Goal: Information Seeking & Learning: Learn about a topic

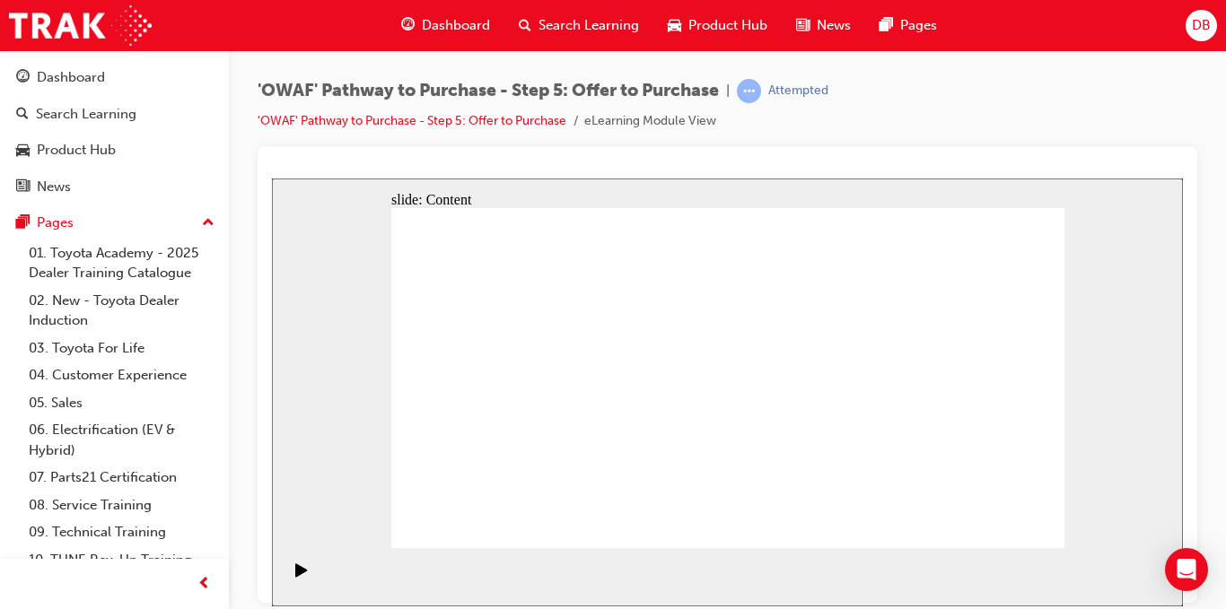
scroll to position [44, 0]
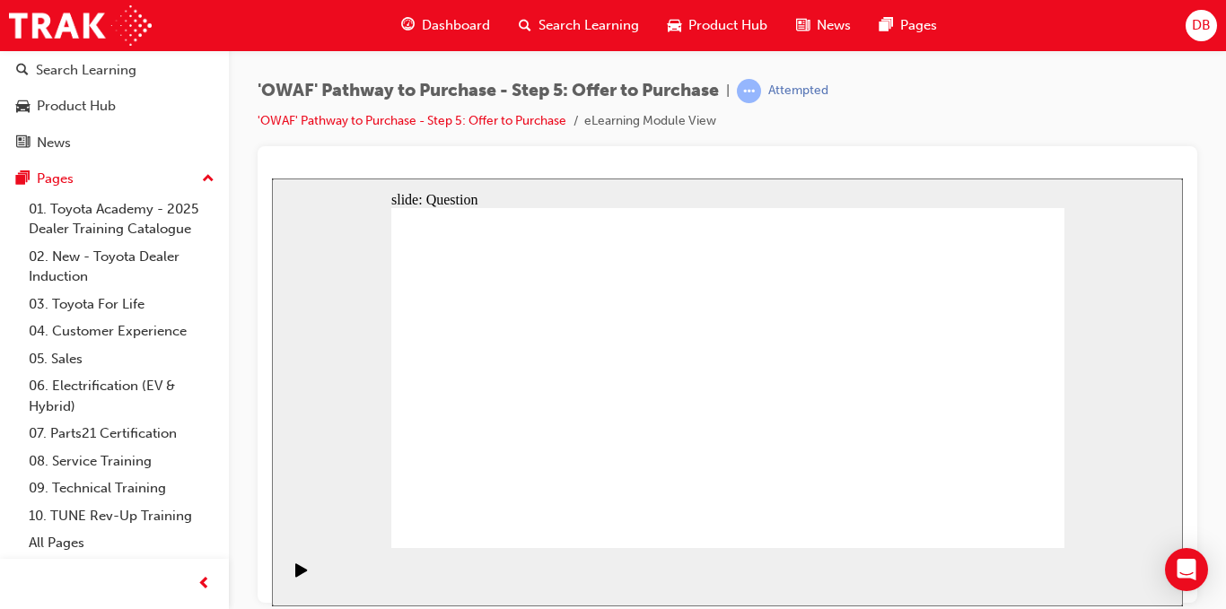
radio input "false"
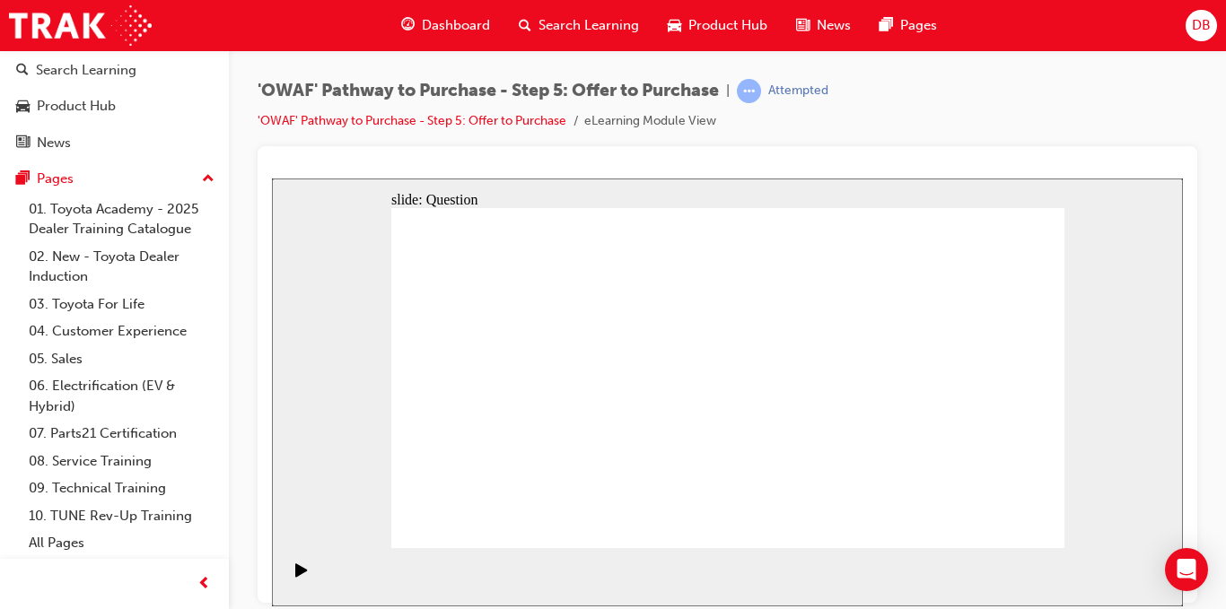
radio input "true"
drag, startPoint x: 951, startPoint y: 351, endPoint x: 472, endPoint y: 434, distance: 486.5
drag, startPoint x: 886, startPoint y: 362, endPoint x: 678, endPoint y: 451, distance: 226.4
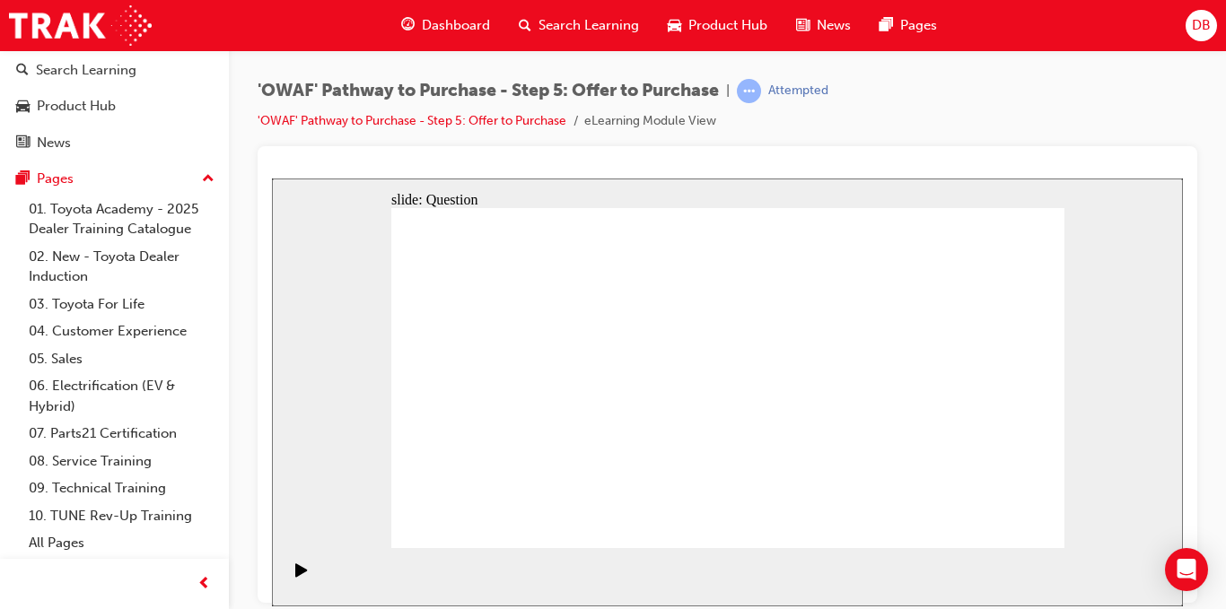
drag, startPoint x: 662, startPoint y: 346, endPoint x: 794, endPoint y: 450, distance: 168.1
drag, startPoint x: 487, startPoint y: 362, endPoint x: 1010, endPoint y: 477, distance: 535.0
drag, startPoint x: 618, startPoint y: 285, endPoint x: 961, endPoint y: 366, distance: 352.2
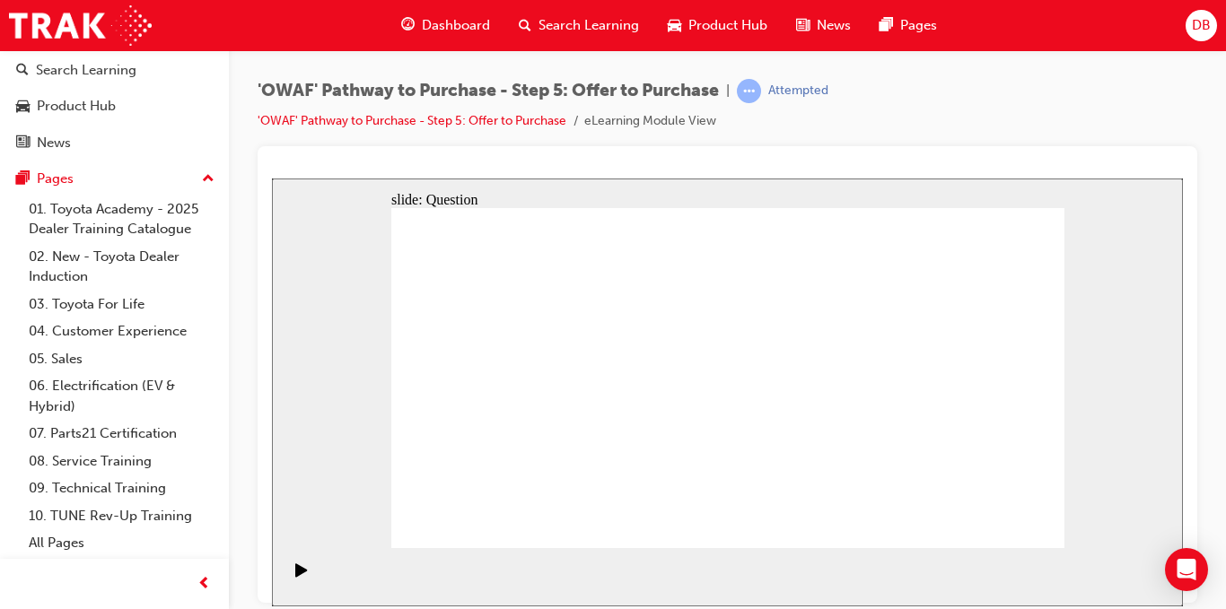
drag, startPoint x: 688, startPoint y: 283, endPoint x: 736, endPoint y: 288, distance: 47.9
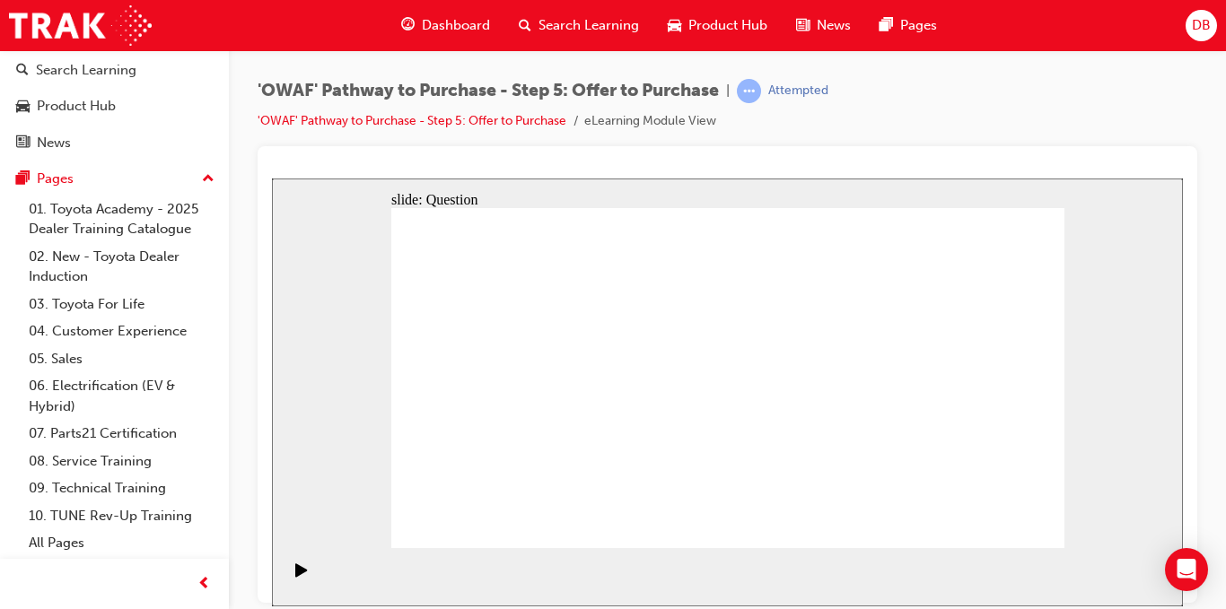
drag, startPoint x: 498, startPoint y: 363, endPoint x: 844, endPoint y: 475, distance: 363.3
drag, startPoint x: 692, startPoint y: 366, endPoint x: 963, endPoint y: 450, distance: 283.6
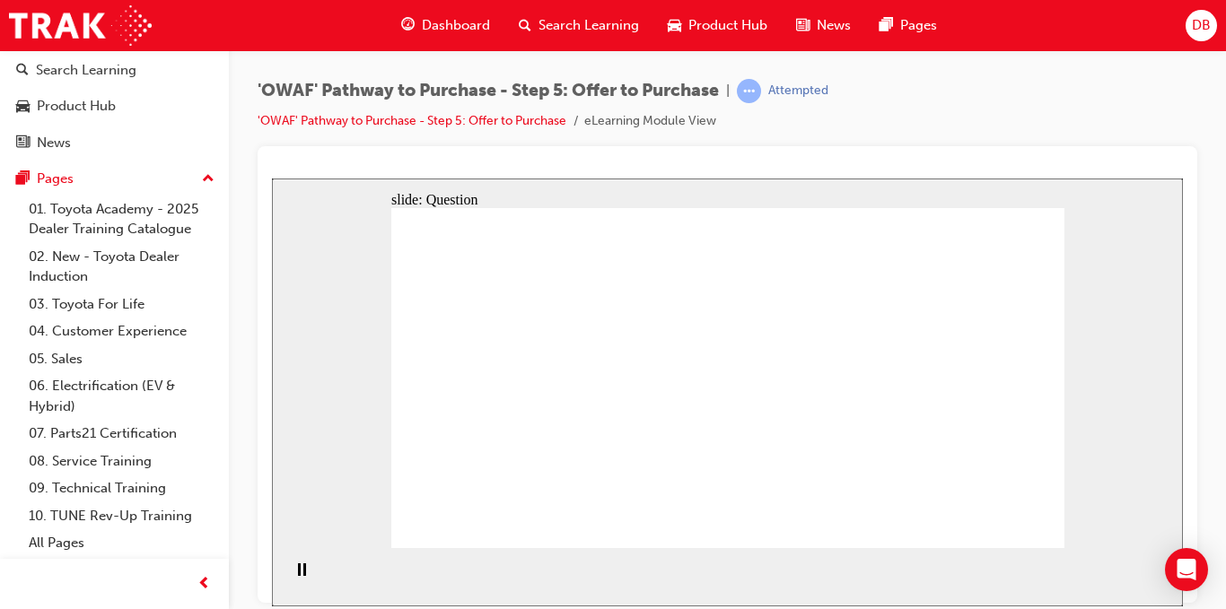
drag, startPoint x: 882, startPoint y: 356, endPoint x: 711, endPoint y: 381, distance: 173.1
drag, startPoint x: 930, startPoint y: 363, endPoint x: 529, endPoint y: 372, distance: 400.4
drag, startPoint x: 706, startPoint y: 416, endPoint x: 523, endPoint y: 420, distance: 183.1
drag, startPoint x: 958, startPoint y: 416, endPoint x: 665, endPoint y: 433, distance: 293.1
drag, startPoint x: 877, startPoint y: 460, endPoint x: 590, endPoint y: 434, distance: 288.4
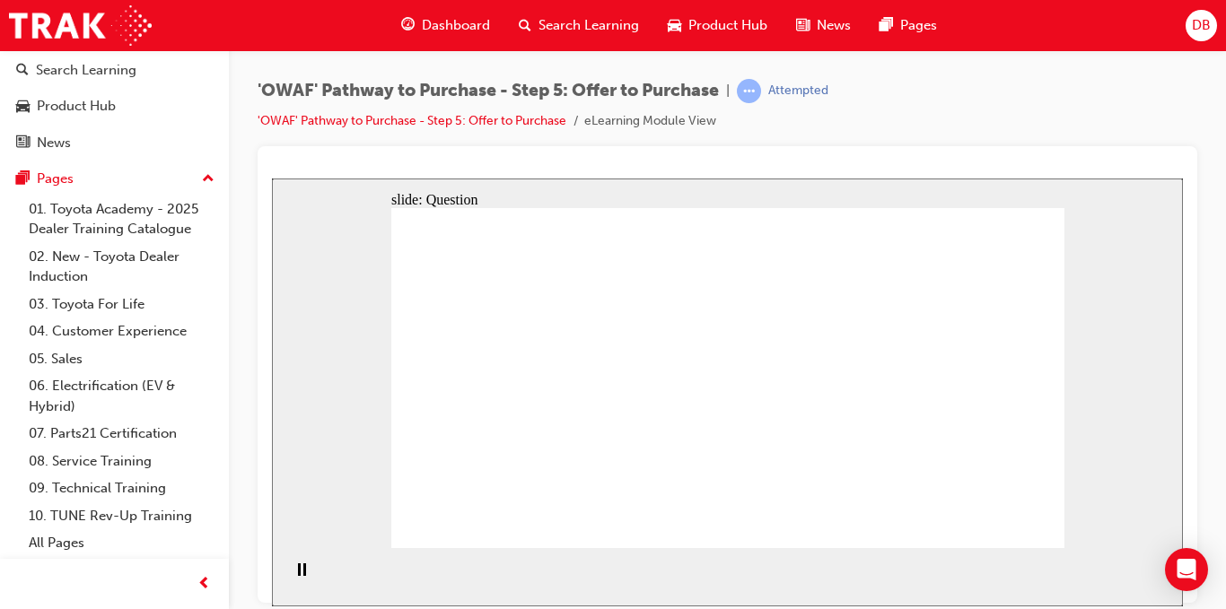
drag, startPoint x: 967, startPoint y: 464, endPoint x: 688, endPoint y: 479, distance: 278.6
checkbox input "true"
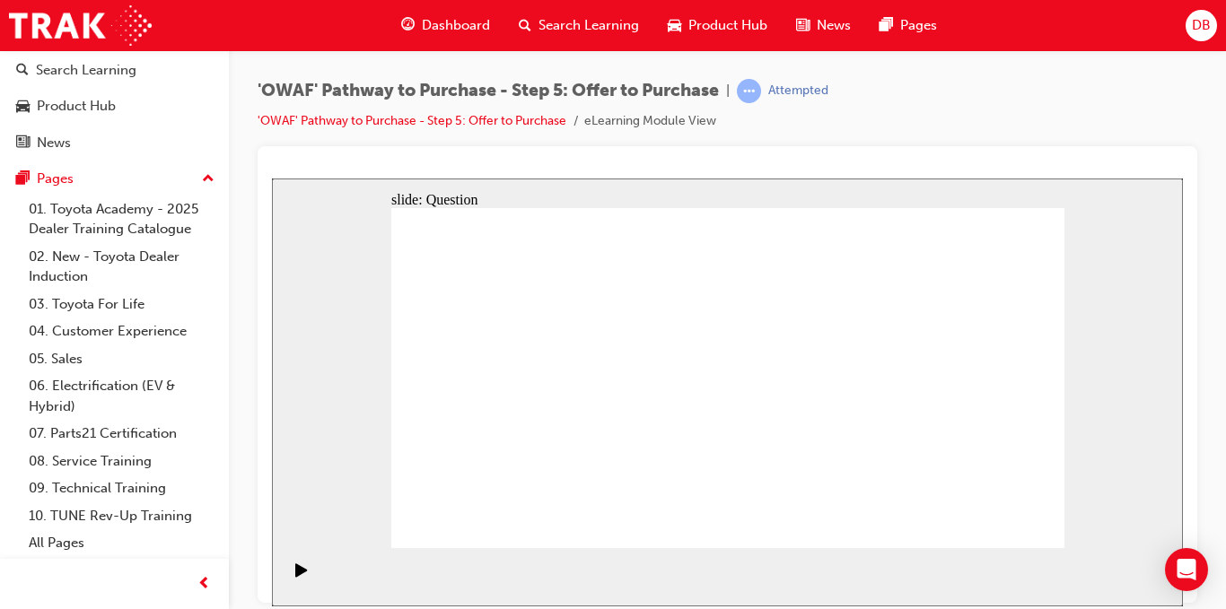
checkbox input "true"
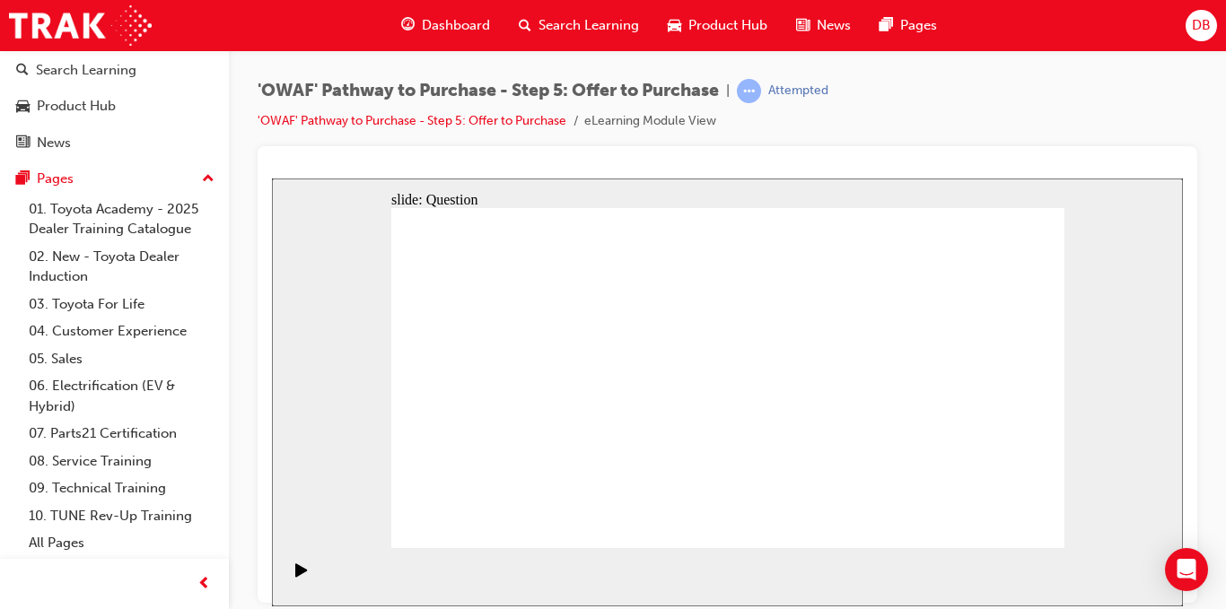
checkbox input "true"
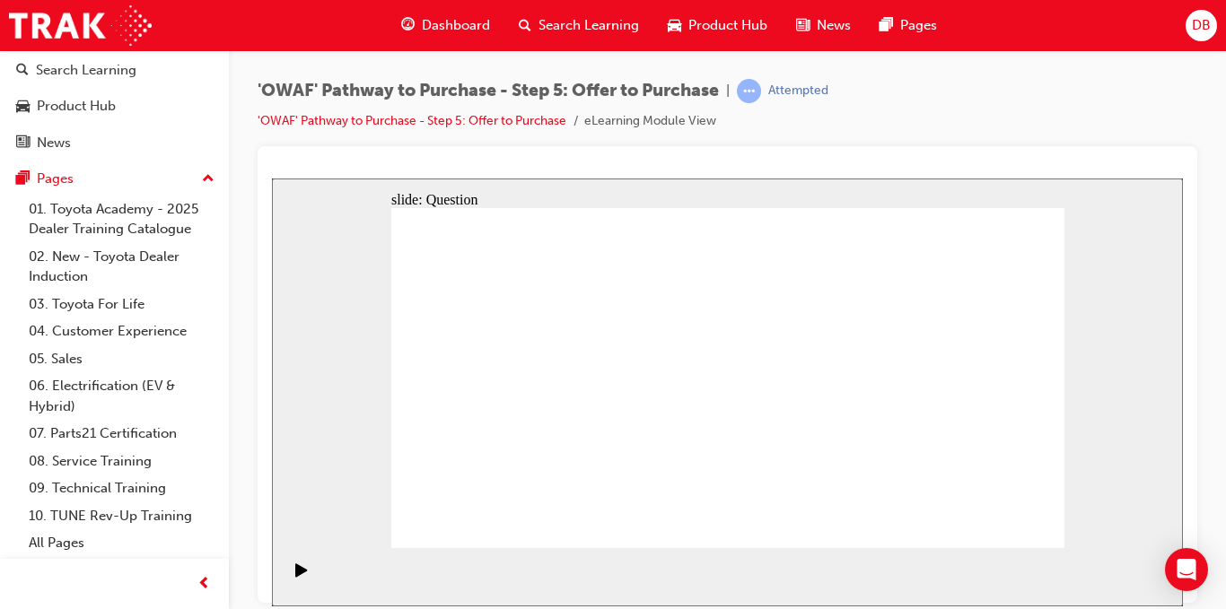
radio input "true"
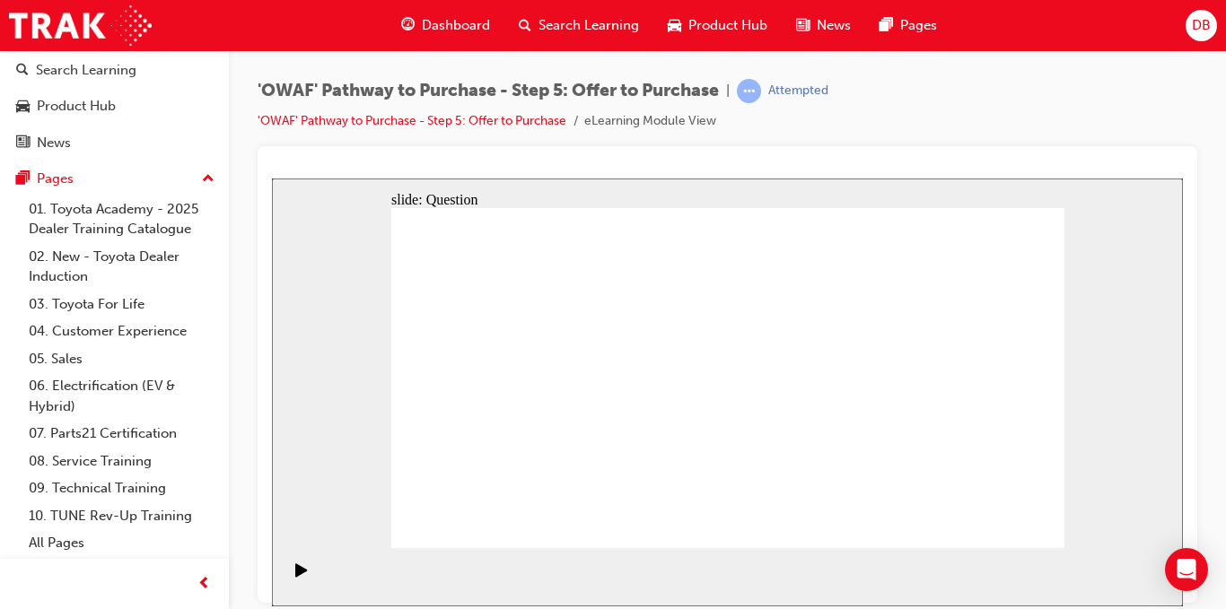
click at [574, 21] on span "Search Learning" at bounding box center [588, 25] width 101 height 21
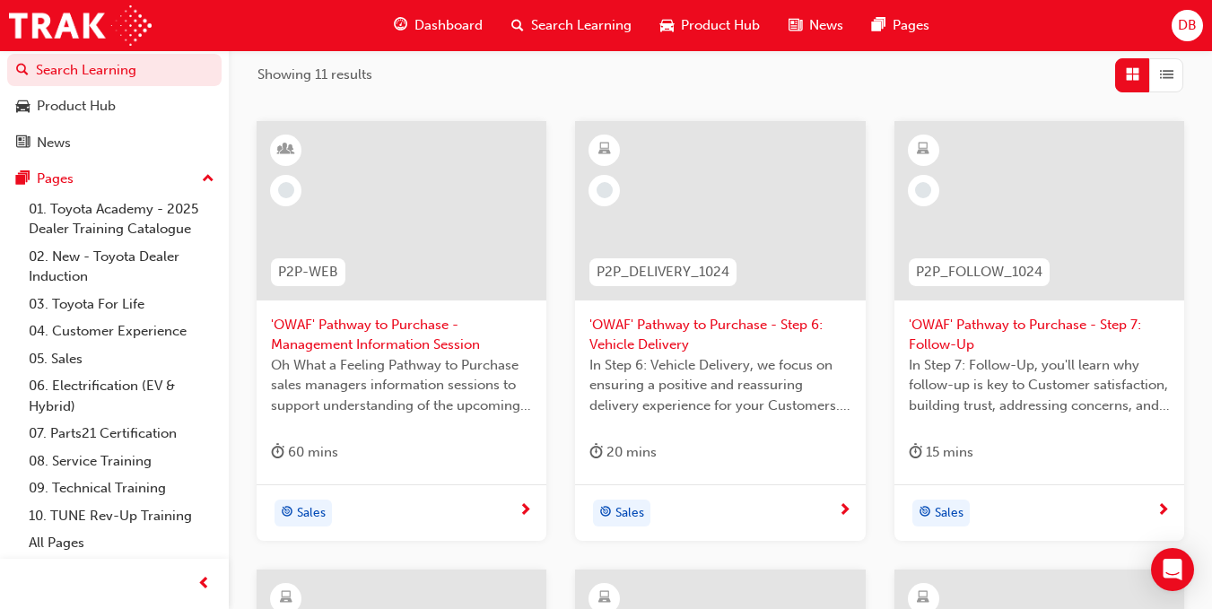
scroll to position [267, 0]
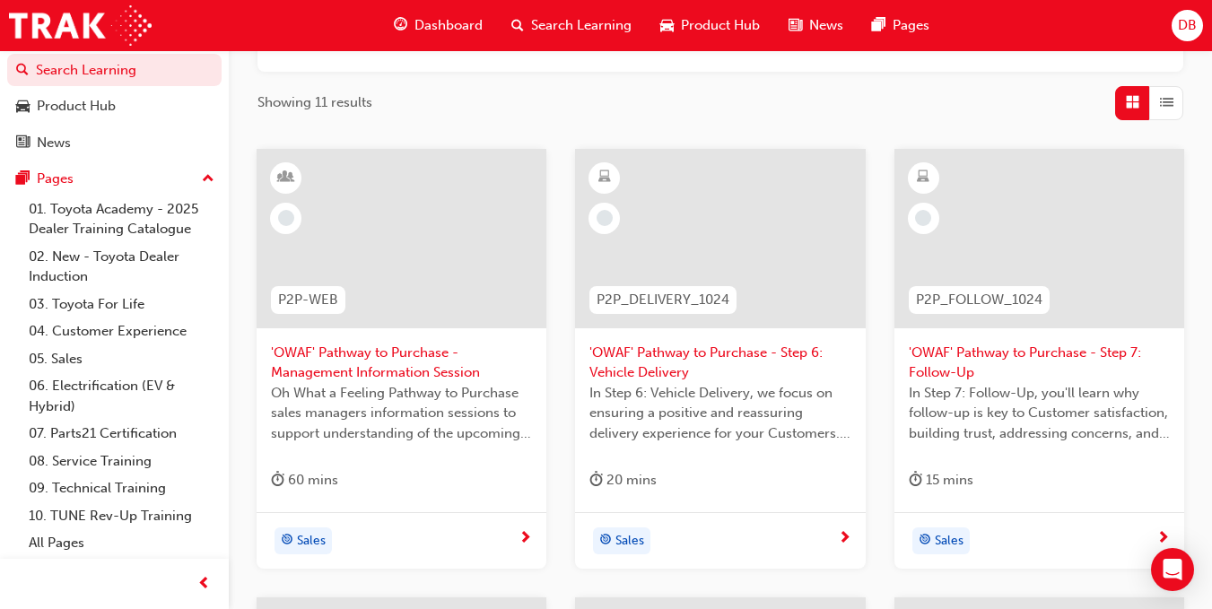
click at [696, 360] on span "'OWAF' Pathway to Purchase - Step 6: Vehicle Delivery" at bounding box center [720, 363] width 261 height 40
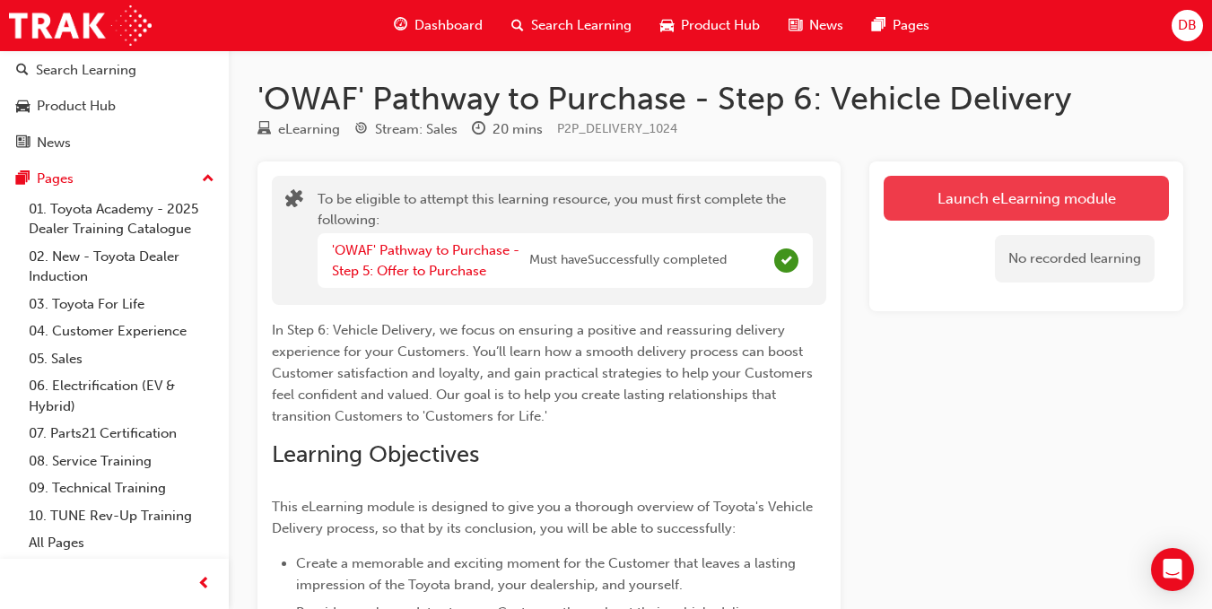
click at [1100, 195] on button "Launch eLearning module" at bounding box center [1026, 198] width 285 height 45
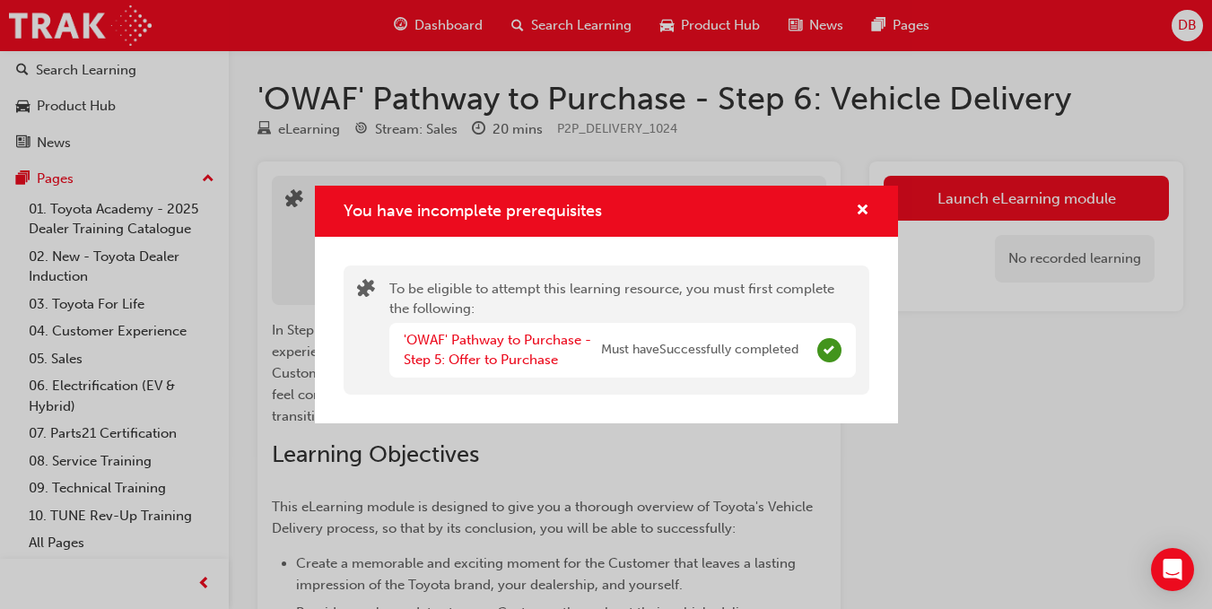
click at [832, 344] on span "Complete" at bounding box center [830, 350] width 24 height 24
click at [861, 216] on span "cross-icon" at bounding box center [862, 212] width 13 height 16
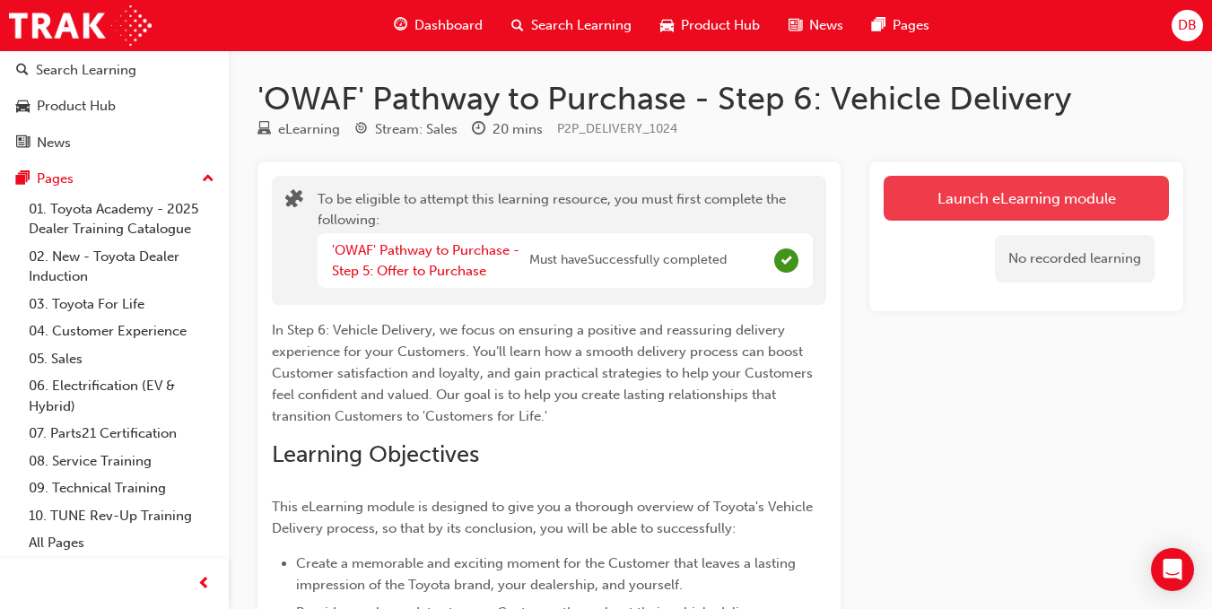
click at [910, 196] on button "Launch eLearning module" at bounding box center [1026, 198] width 285 height 45
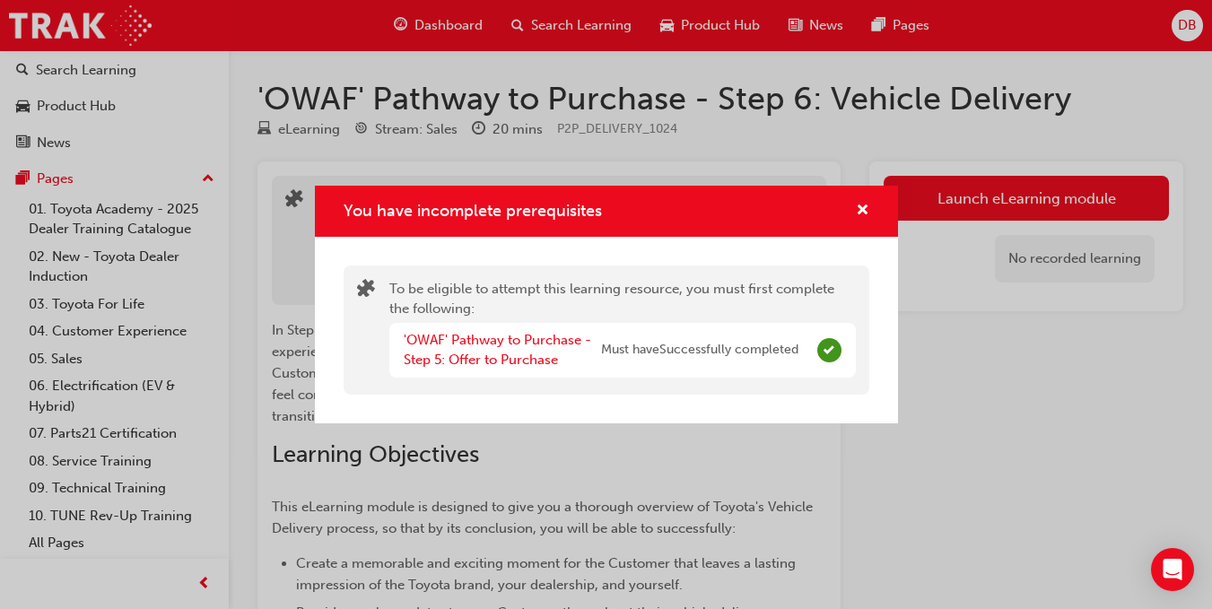
click at [429, 348] on div "'OWAF' Pathway to Purchase - Step 5: Offer to Purchase" at bounding box center [502, 350] width 197 height 40
click at [451, 332] on link "'OWAF' Pathway to Purchase - Step 5: Offer to Purchase" at bounding box center [498, 350] width 188 height 37
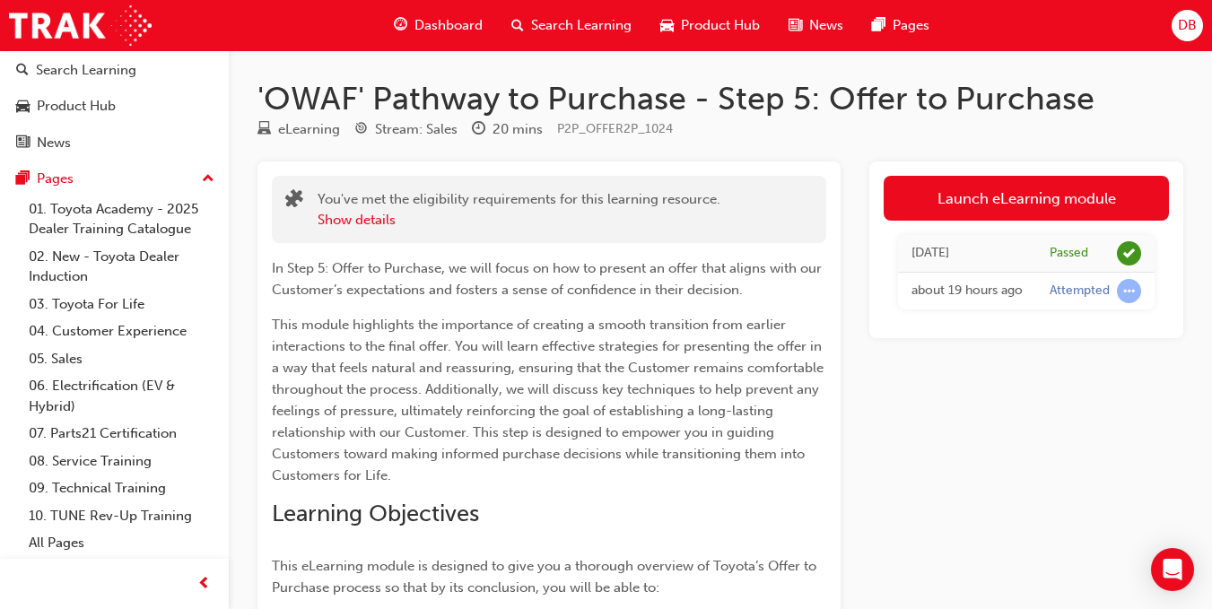
click at [542, 29] on span "Search Learning" at bounding box center [581, 25] width 101 height 21
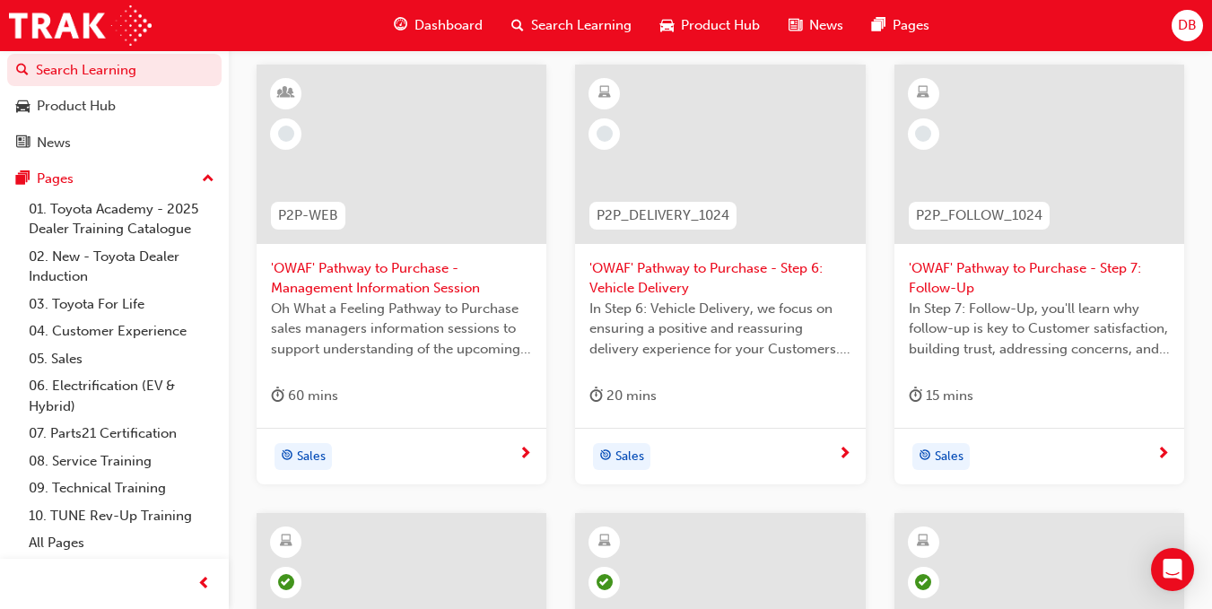
scroll to position [269, 0]
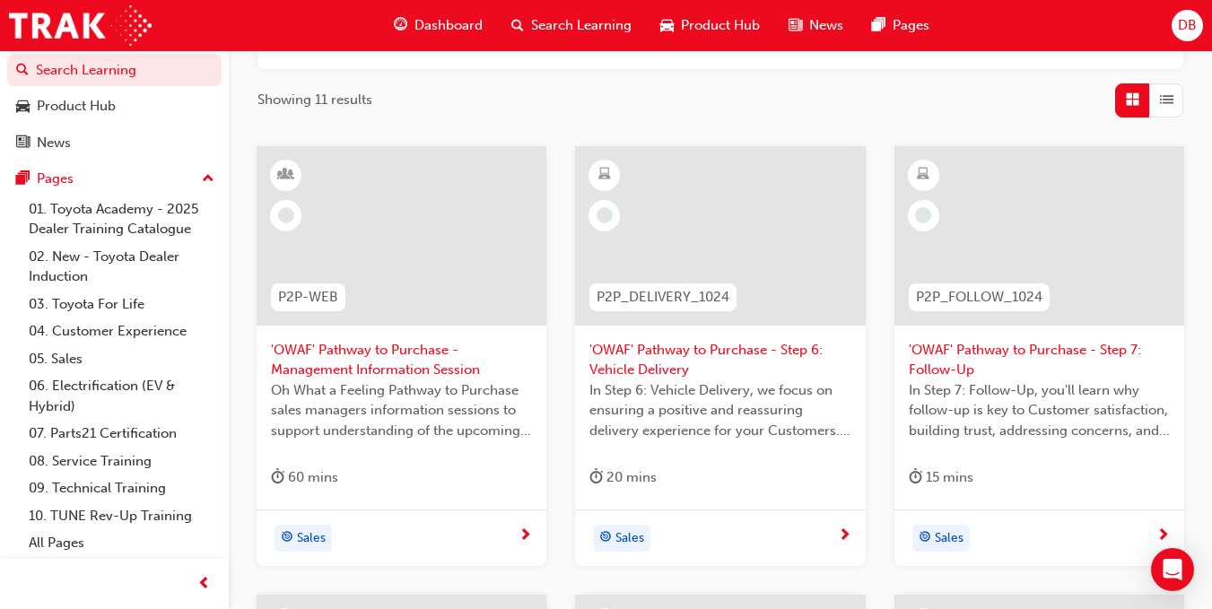
click at [658, 351] on span "'OWAF' Pathway to Purchase - Step 6: Vehicle Delivery" at bounding box center [720, 360] width 261 height 40
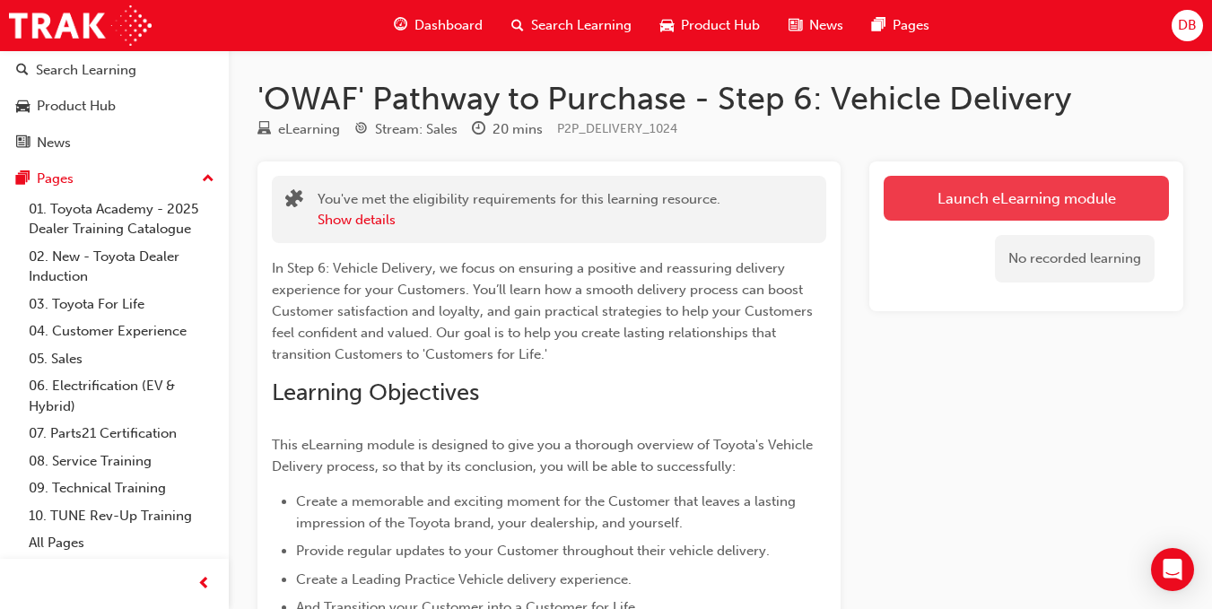
click at [991, 202] on button "Launch eLearning module" at bounding box center [1026, 198] width 285 height 45
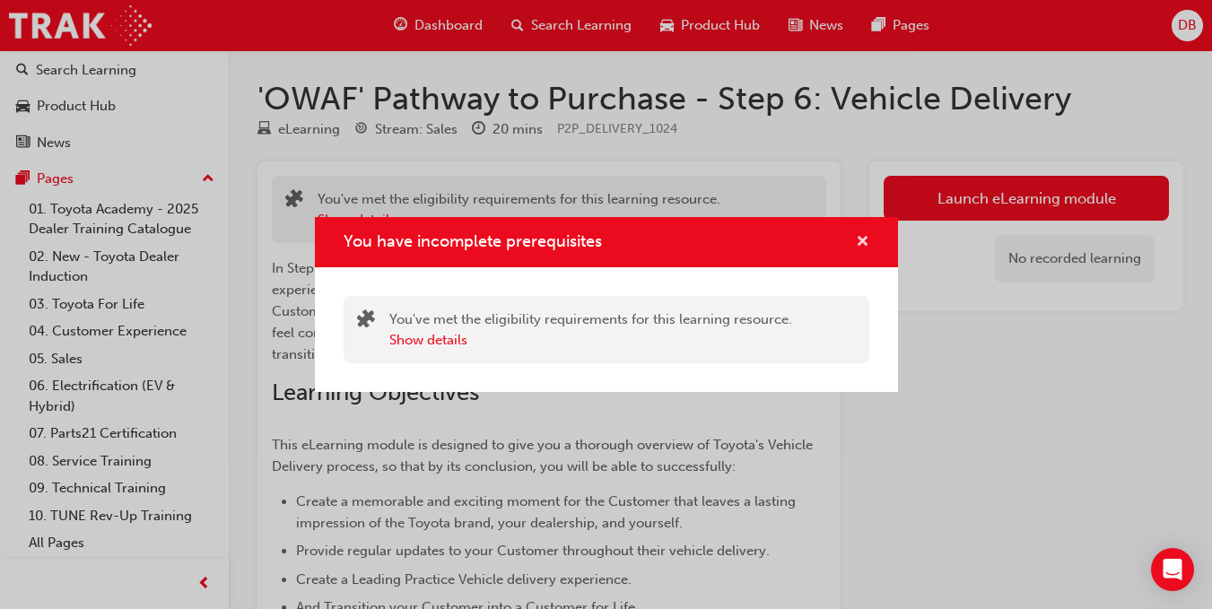
click at [869, 240] on span "cross-icon" at bounding box center [862, 243] width 13 height 16
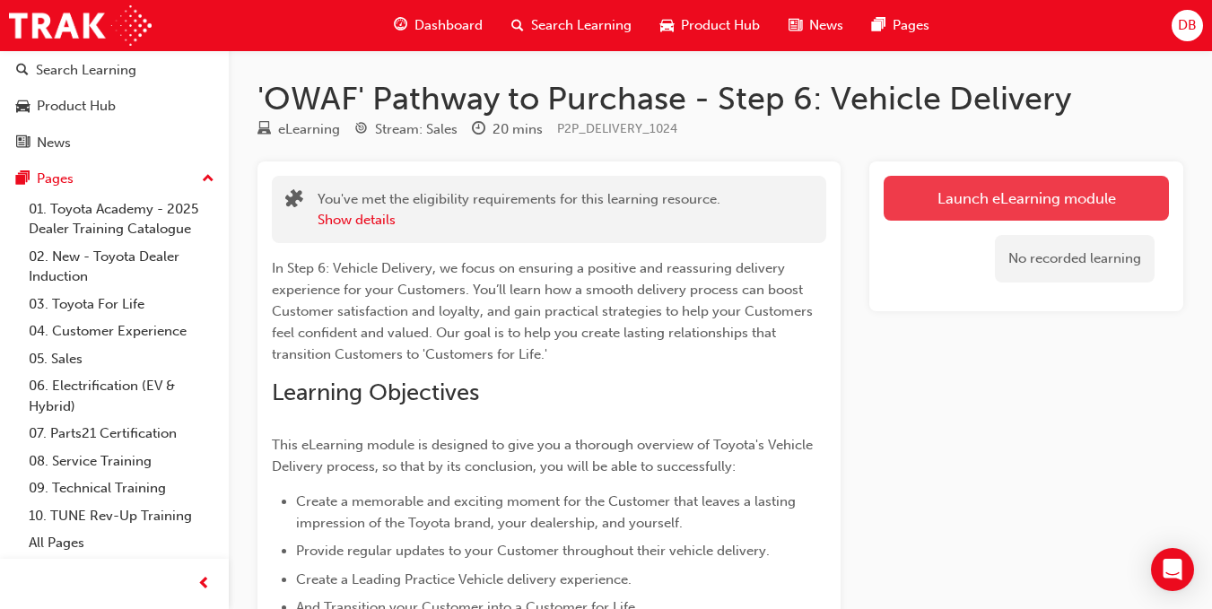
click at [925, 197] on button "Launch eLearning module" at bounding box center [1026, 198] width 285 height 45
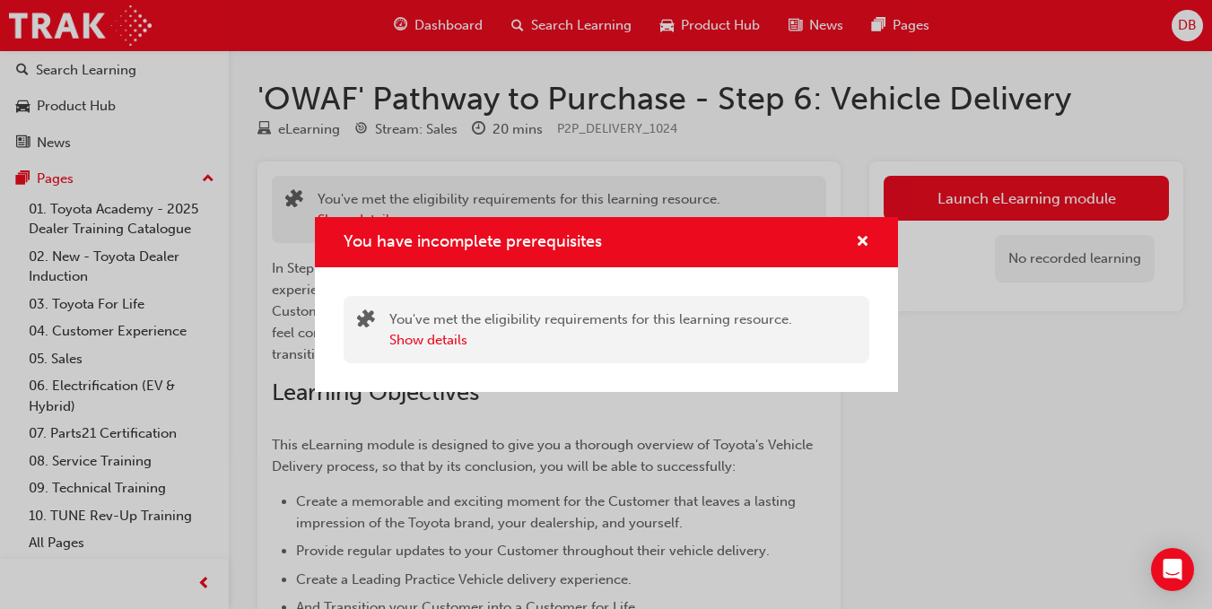
click at [386, 342] on div "You have incomplete prerequisites" at bounding box center [373, 330] width 32 height 40
click at [404, 338] on button "Show details" at bounding box center [428, 340] width 78 height 21
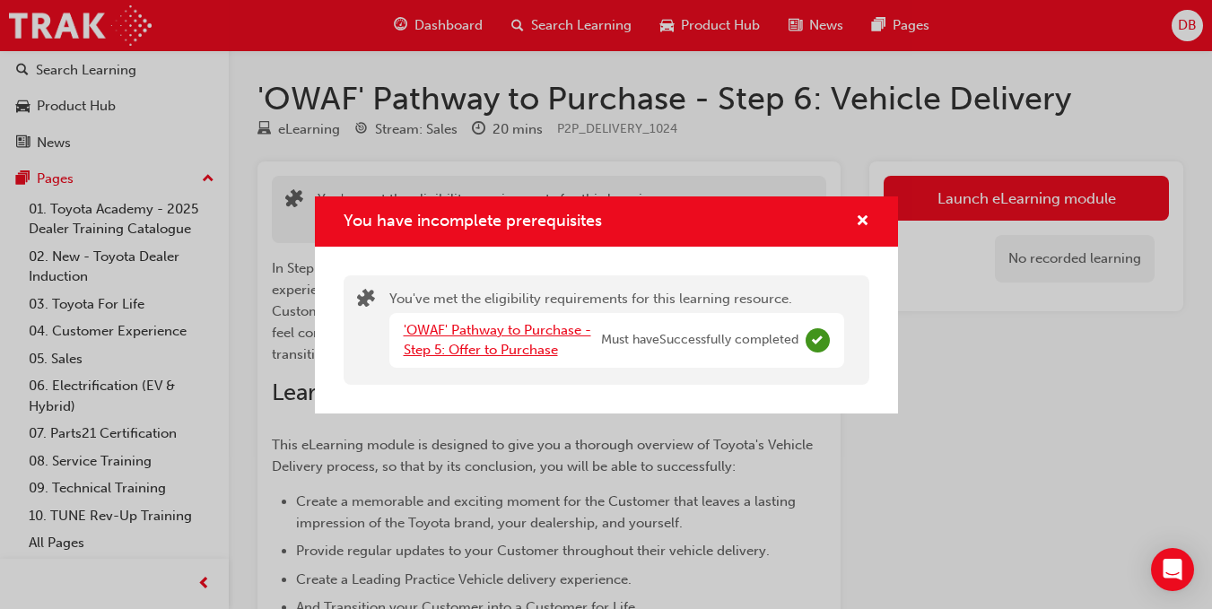
click at [570, 330] on link "'OWAF' Pathway to Purchase - Step 5: Offer to Purchase" at bounding box center [498, 340] width 188 height 37
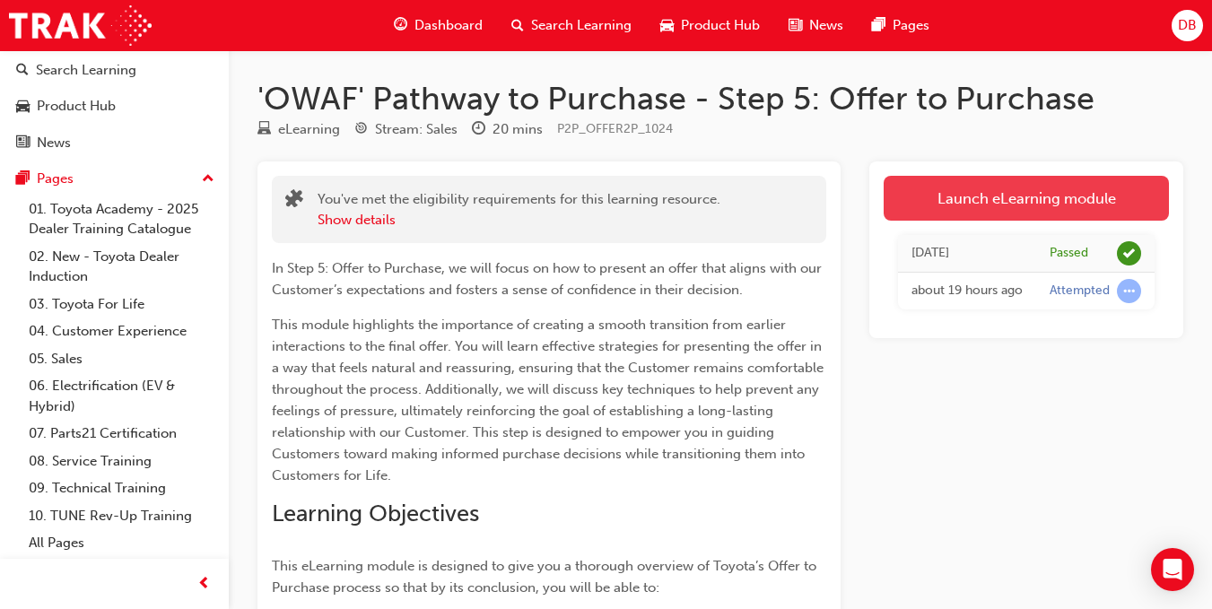
click at [939, 188] on link "Launch eLearning module" at bounding box center [1026, 198] width 285 height 45
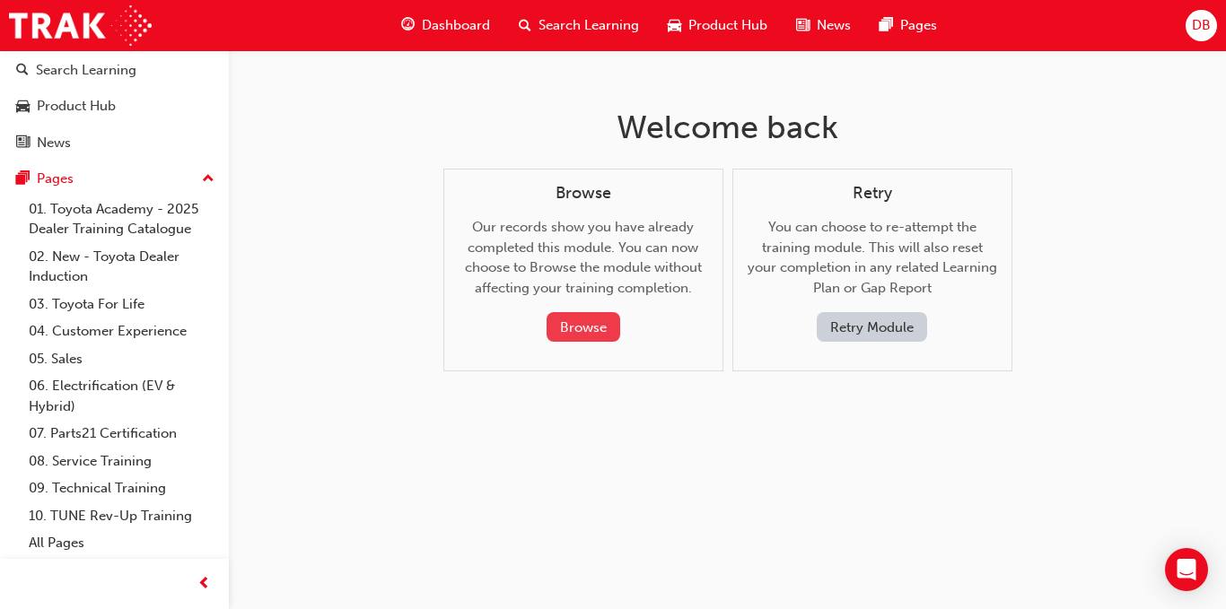
click at [573, 326] on button "Browse" at bounding box center [584, 327] width 74 height 30
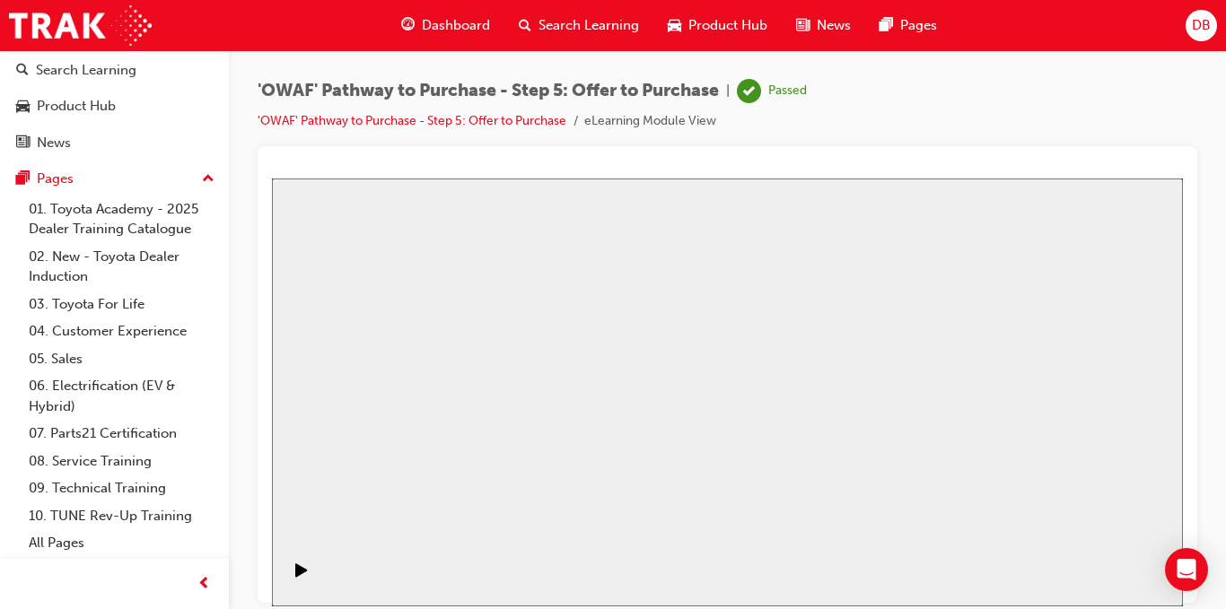
click at [559, 35] on span "Search Learning" at bounding box center [588, 25] width 101 height 21
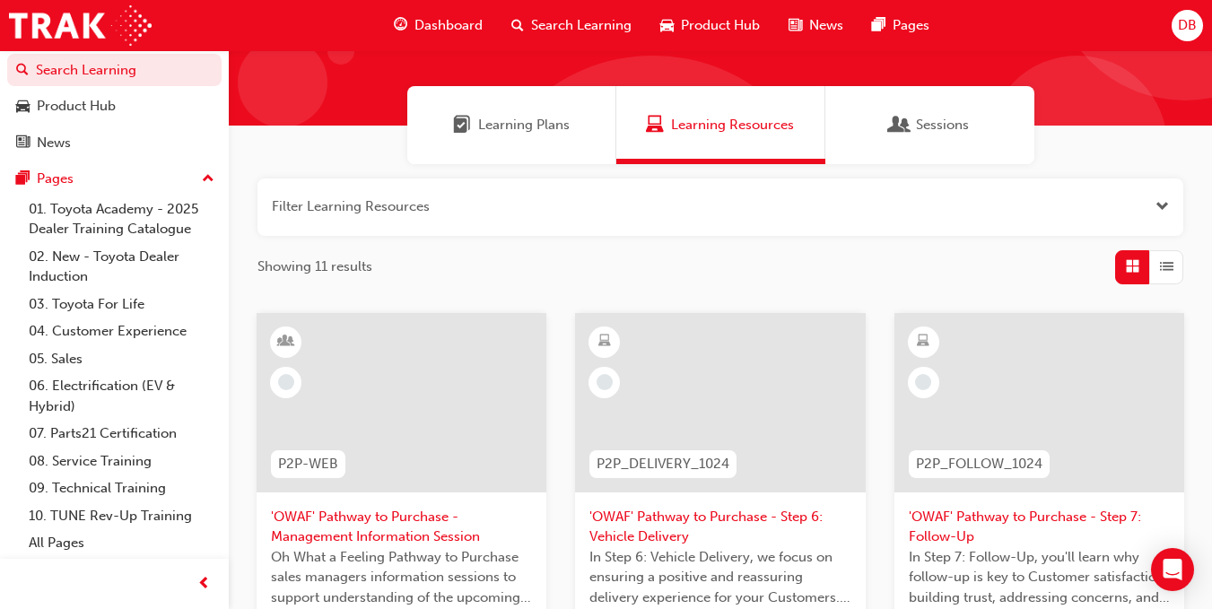
scroll to position [269, 0]
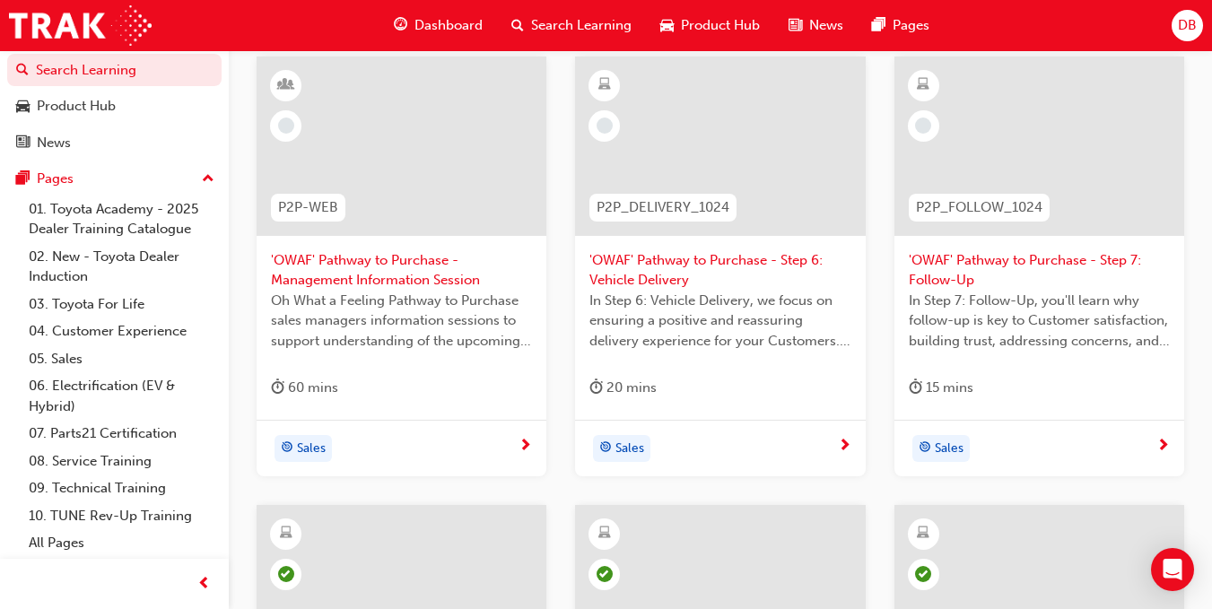
click at [743, 452] on div "Sales" at bounding box center [714, 448] width 248 height 27
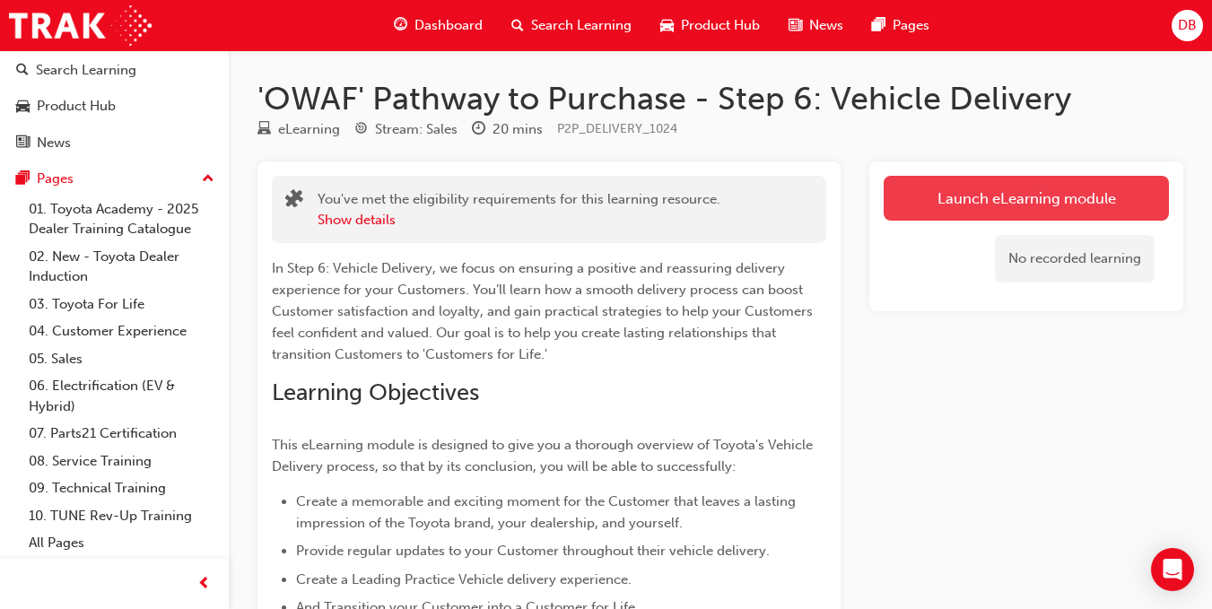
click at [975, 202] on link "Launch eLearning module" at bounding box center [1026, 198] width 285 height 45
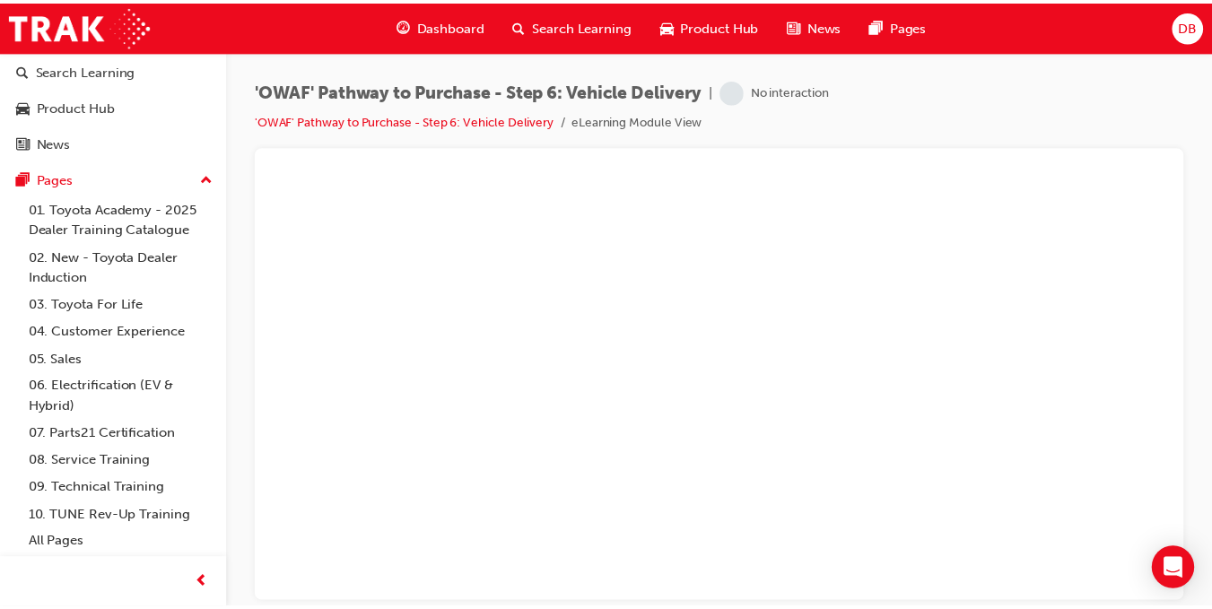
scroll to position [44, 0]
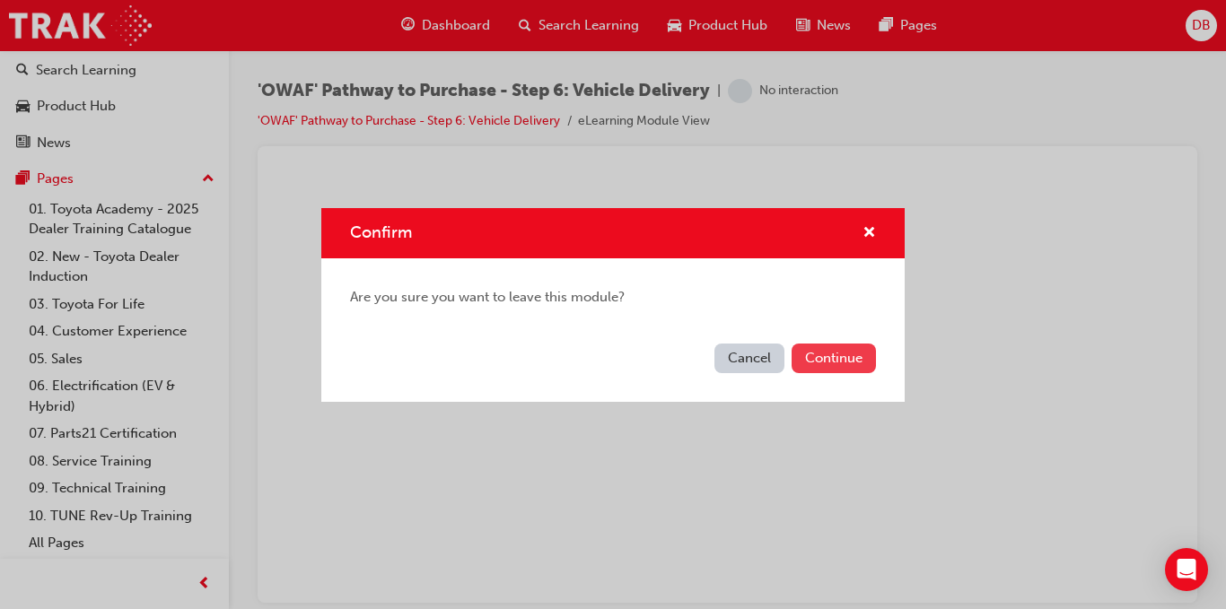
click at [838, 355] on button "Continue" at bounding box center [834, 359] width 84 height 30
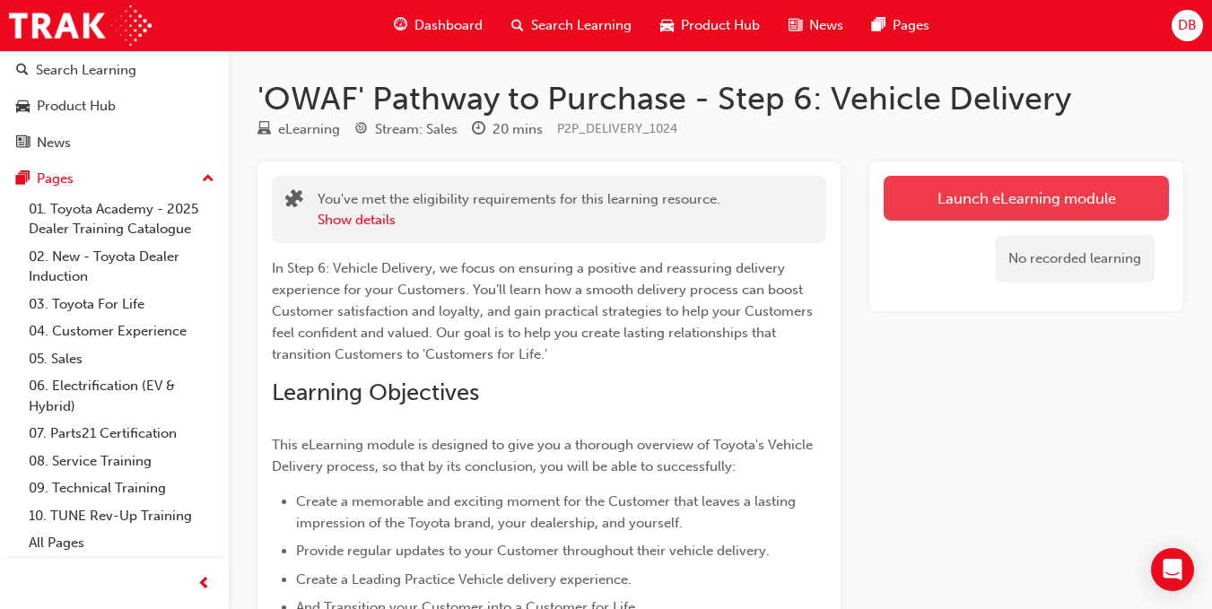
click at [915, 194] on link "Launch eLearning module" at bounding box center [1026, 198] width 285 height 45
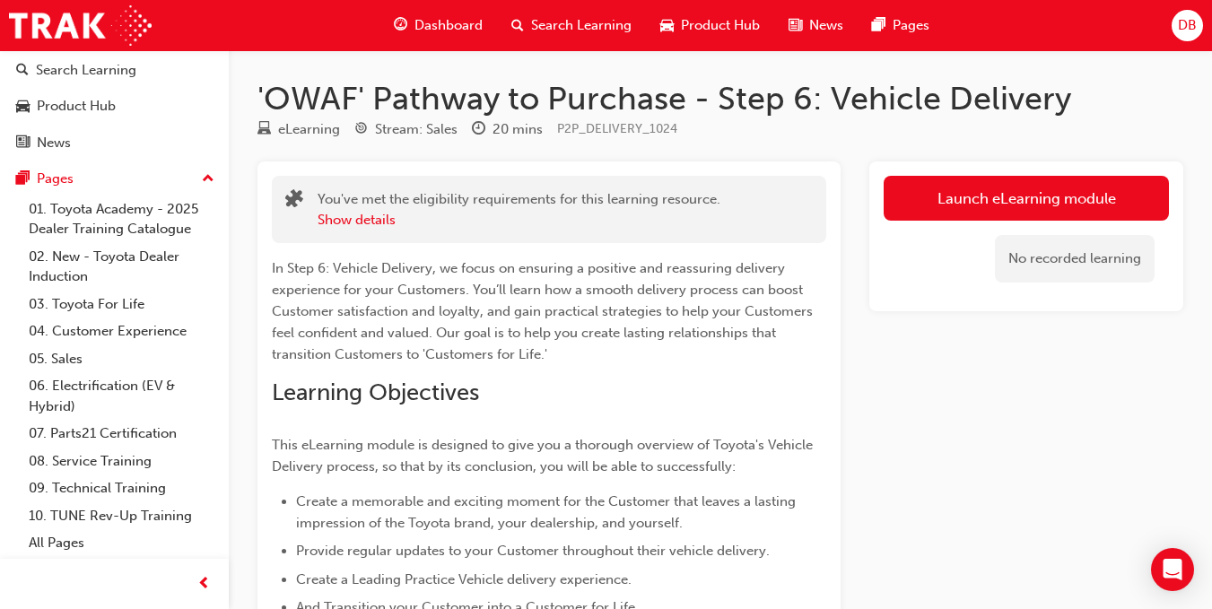
click at [429, 24] on span "Dashboard" at bounding box center [449, 25] width 68 height 21
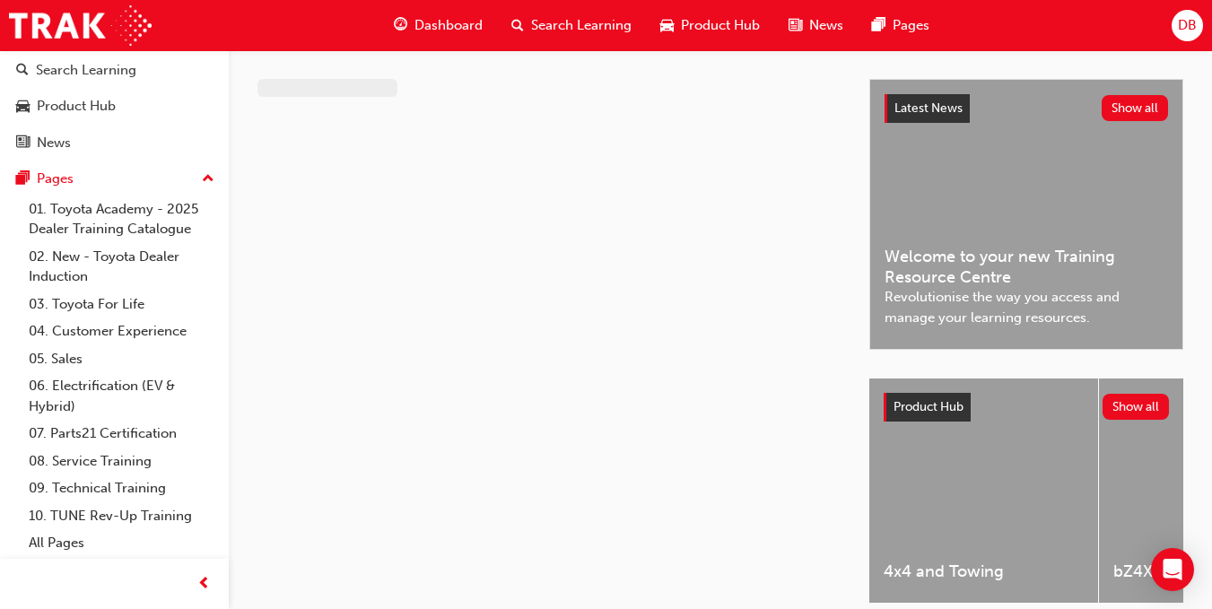
click at [556, 30] on span "Search Learning" at bounding box center [581, 25] width 101 height 21
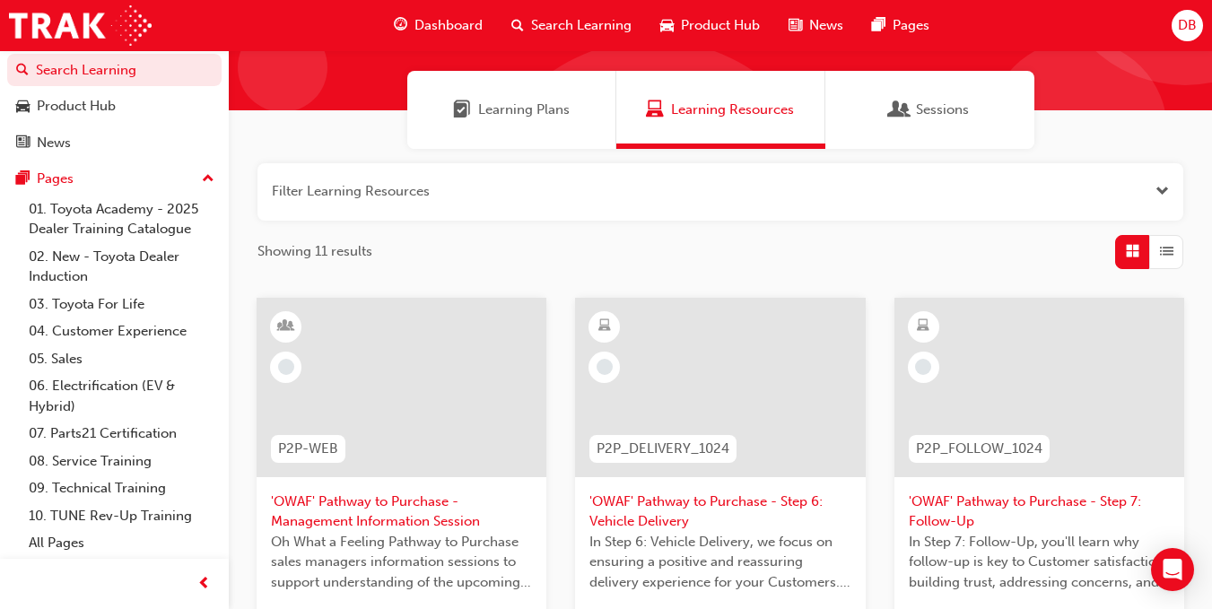
scroll to position [359, 0]
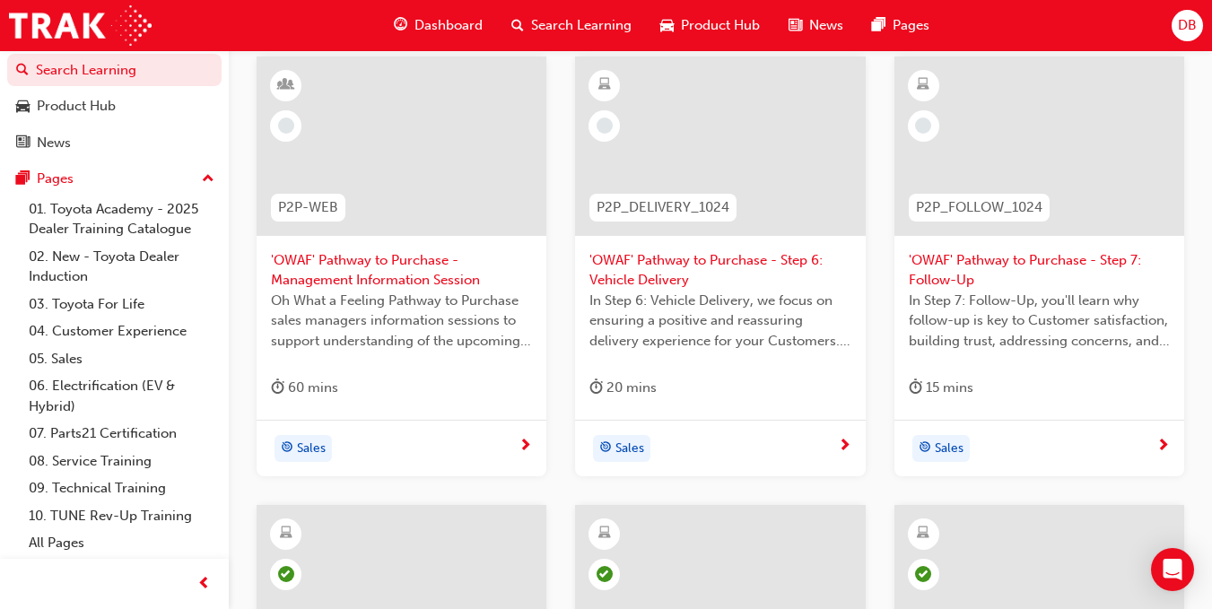
click at [695, 263] on span "'OWAF' Pathway to Purchase - Step 6: Vehicle Delivery" at bounding box center [720, 270] width 261 height 40
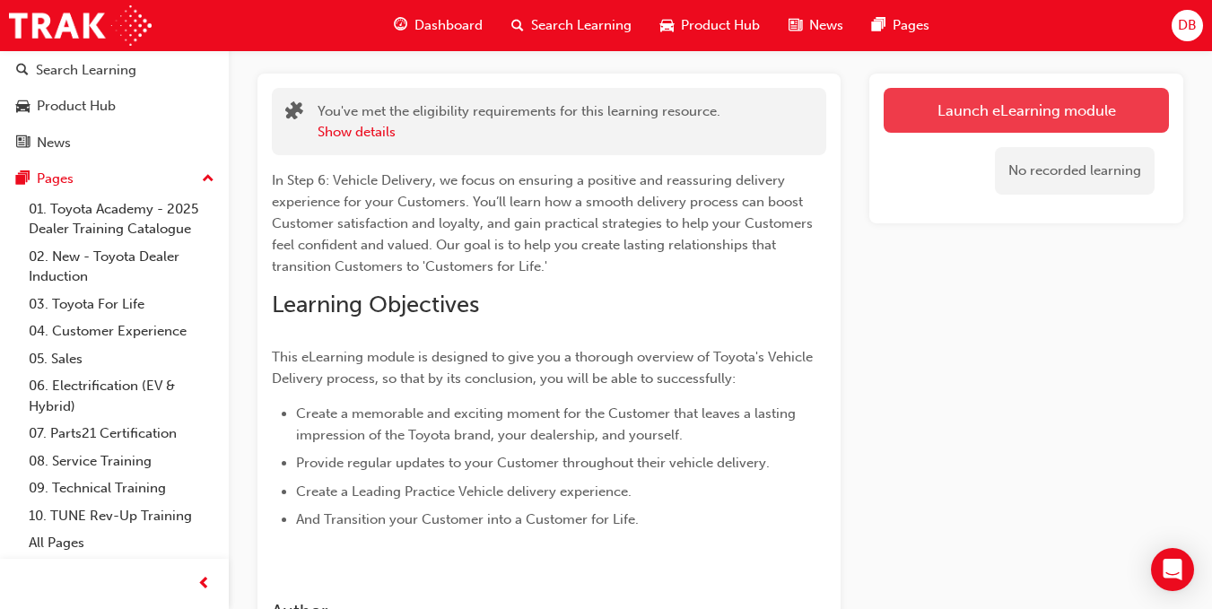
scroll to position [87, 0]
click at [1095, 122] on link "Launch eLearning module" at bounding box center [1026, 111] width 285 height 45
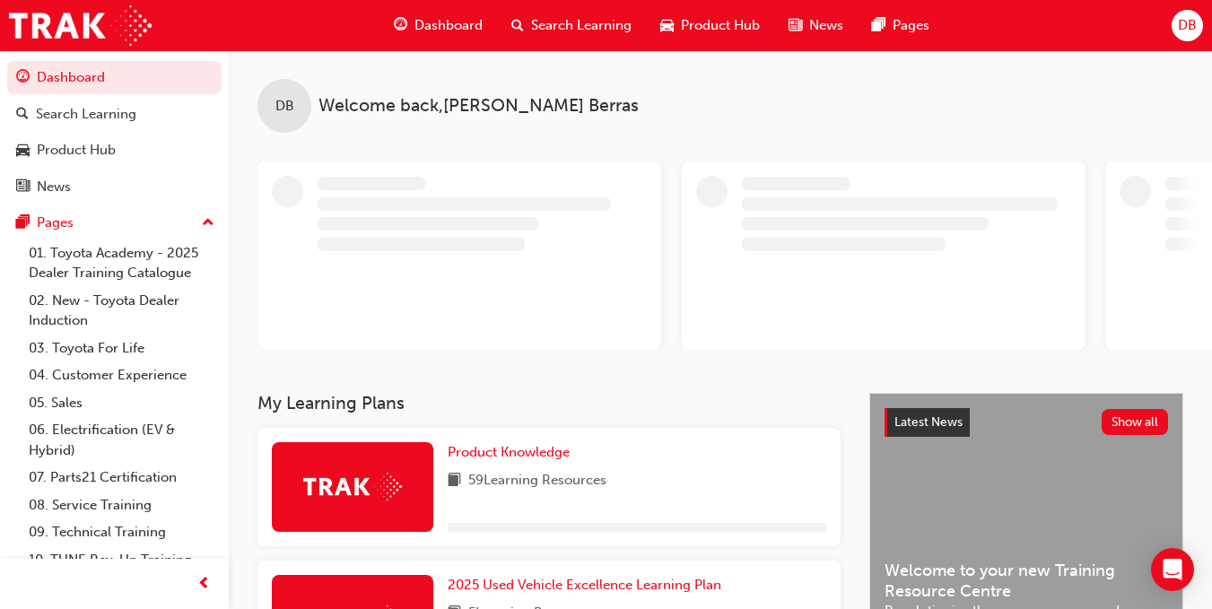
click at [537, 22] on span "Search Learning" at bounding box center [581, 25] width 101 height 21
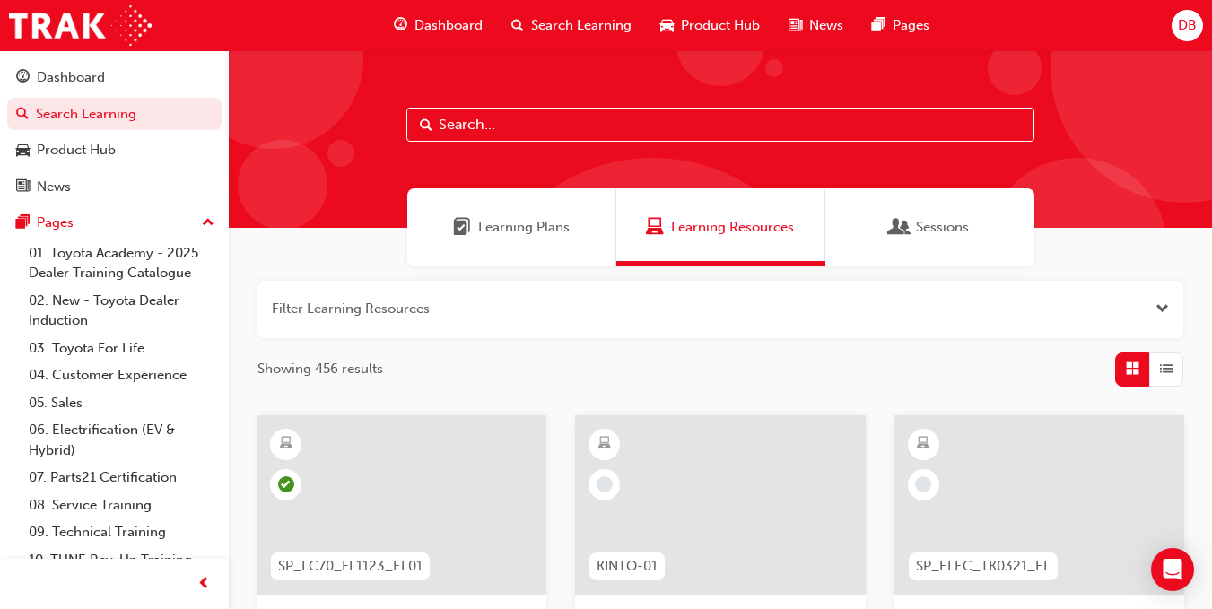
click at [527, 140] on input "text" at bounding box center [721, 125] width 628 height 34
type input "OWAF"
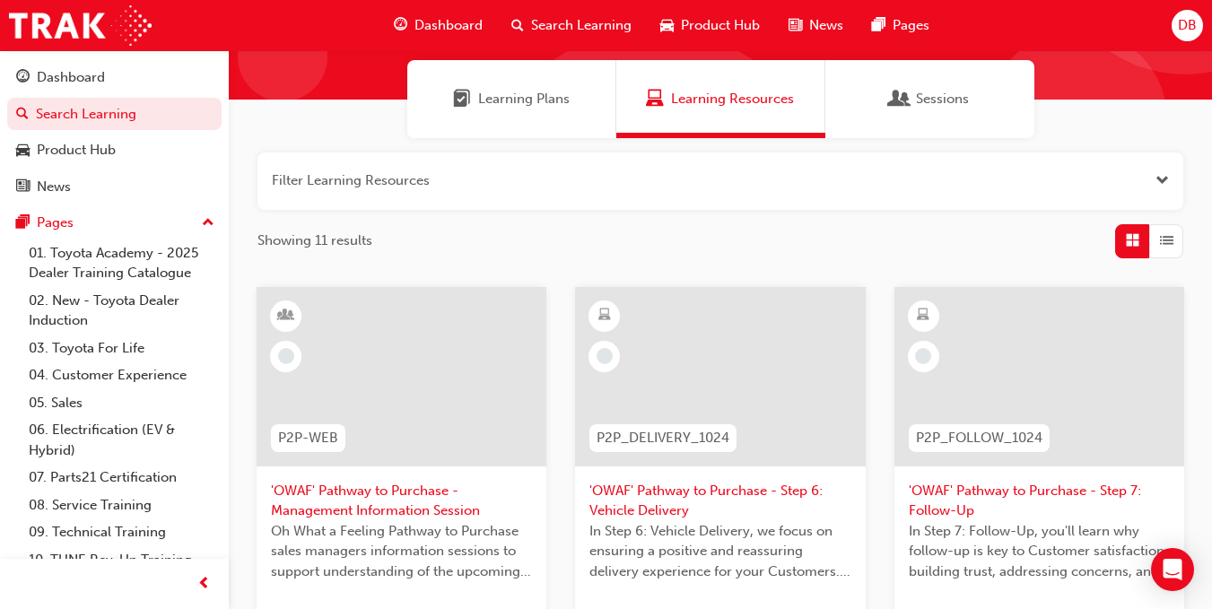
scroll to position [269, 0]
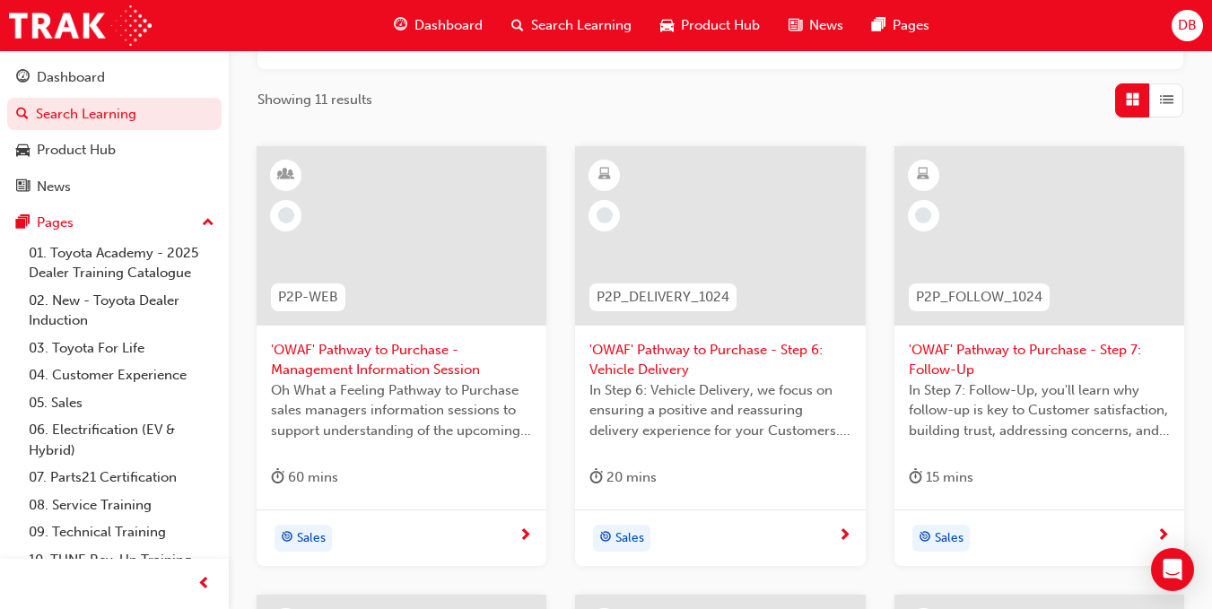
click at [633, 351] on span "'OWAF' Pathway to Purchase - Step 6: Vehicle Delivery" at bounding box center [720, 360] width 261 height 40
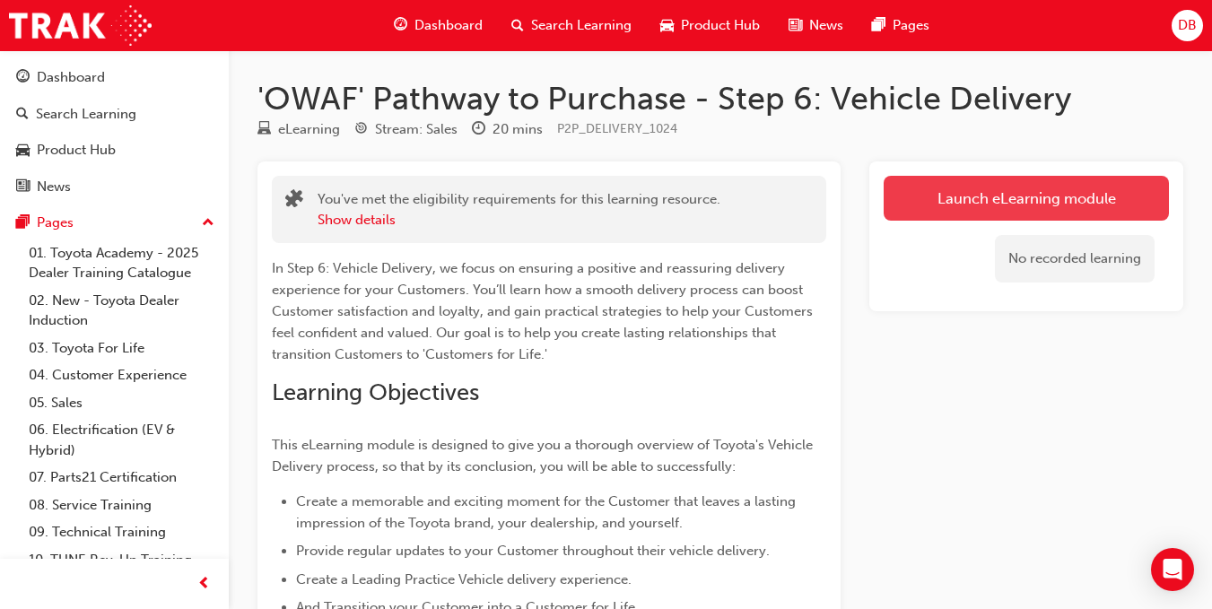
click at [933, 213] on link "Launch eLearning module" at bounding box center [1026, 198] width 285 height 45
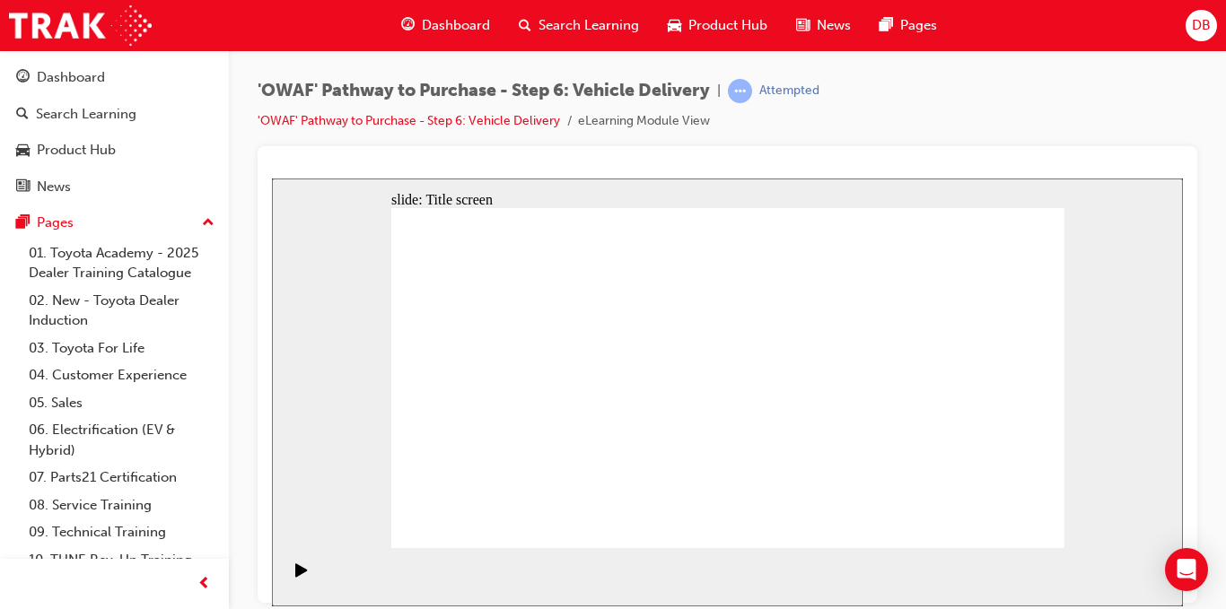
click at [298, 575] on icon "Pause (Ctrl+Alt+P)" at bounding box center [302, 569] width 8 height 13
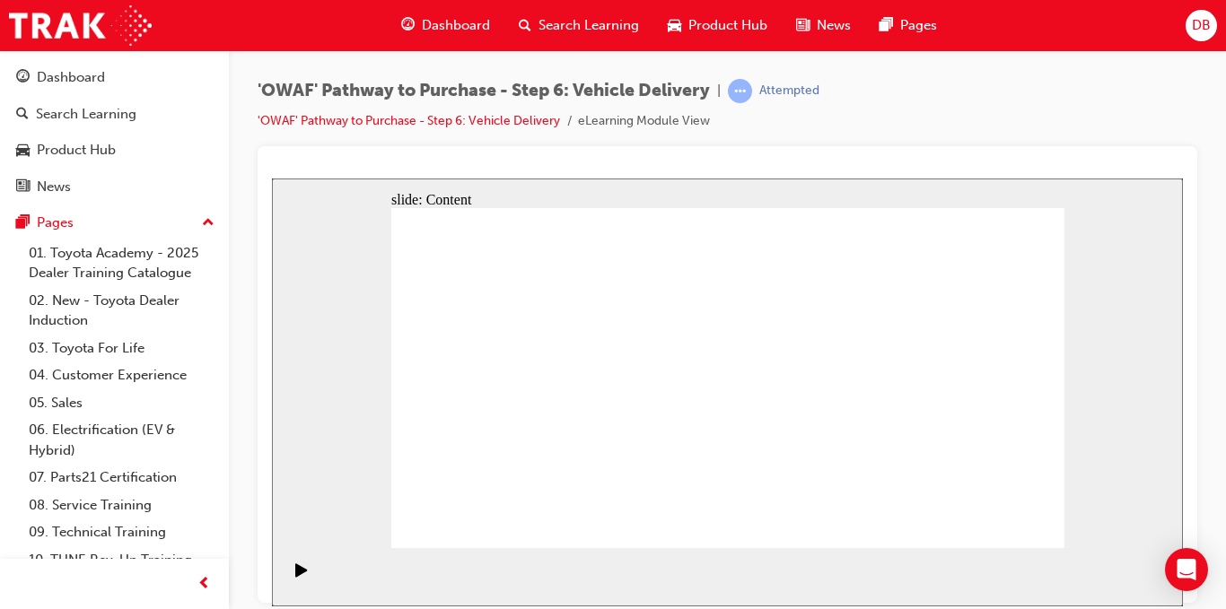
drag, startPoint x: 634, startPoint y: 359, endPoint x: 643, endPoint y: 373, distance: 17.4
click at [289, 577] on div "Play (Ctrl+Alt+P)" at bounding box center [301, 578] width 31 height 31
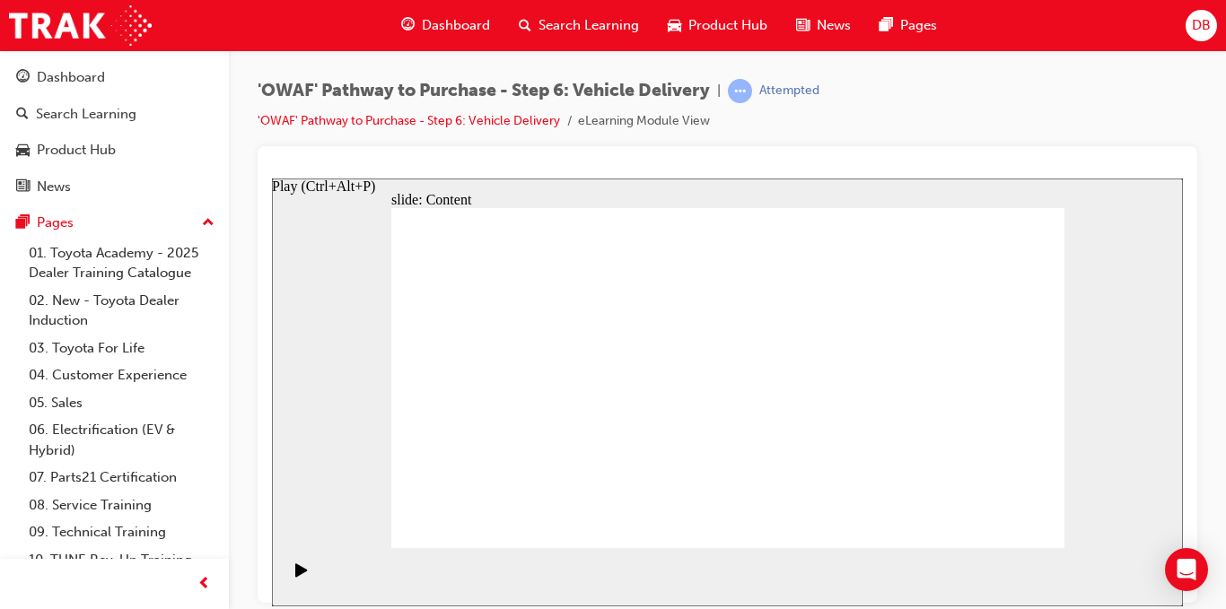
click at [288, 575] on div "Play (Ctrl+Alt+P)" at bounding box center [301, 578] width 31 height 31
click at [298, 575] on rect "Pause (Ctrl+Alt+P)" at bounding box center [299, 569] width 3 height 13
click at [288, 580] on div "Play (Ctrl+Alt+P)" at bounding box center [301, 578] width 31 height 31
click at [298, 575] on rect "Pause (Ctrl+Alt+P)" at bounding box center [299, 569] width 3 height 13
click at [287, 574] on div "Play (Ctrl+Alt+P)" at bounding box center [301, 578] width 31 height 31
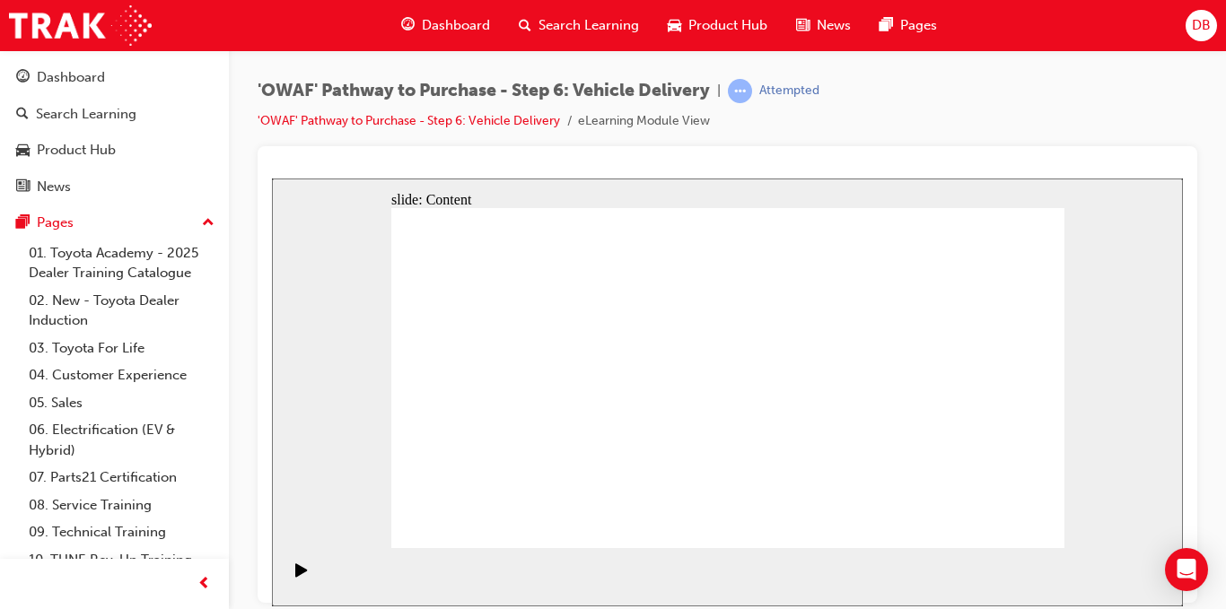
click at [304, 580] on div "Play (Ctrl+Alt+P)" at bounding box center [301, 578] width 31 height 31
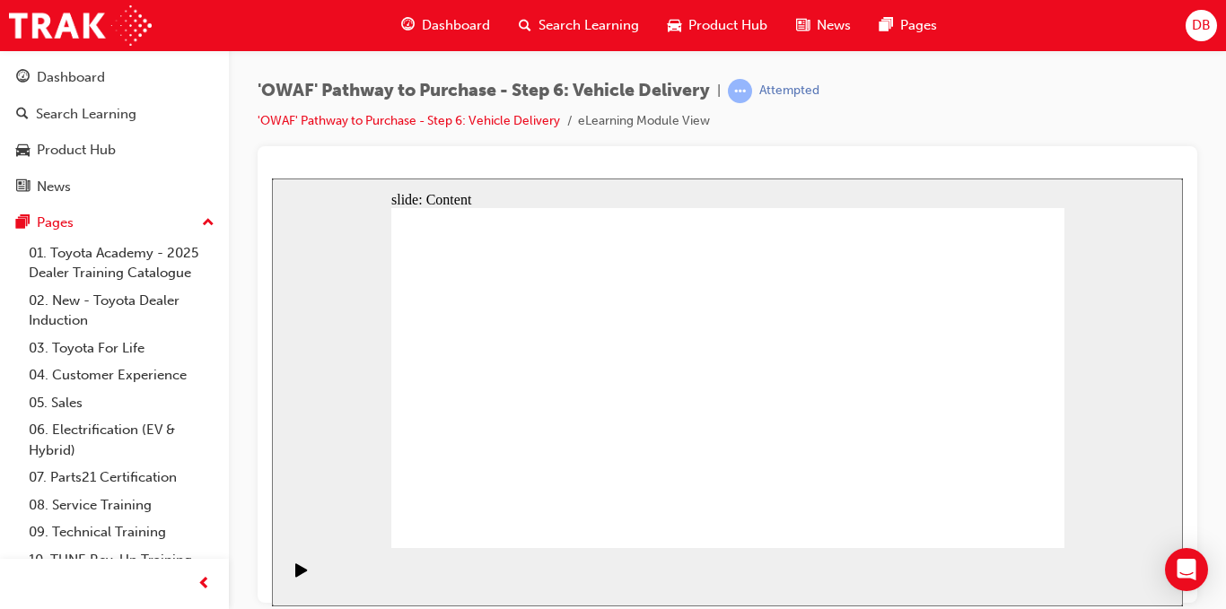
click at [298, 575] on icon "Pause (Ctrl+Alt+P)" at bounding box center [302, 569] width 8 height 13
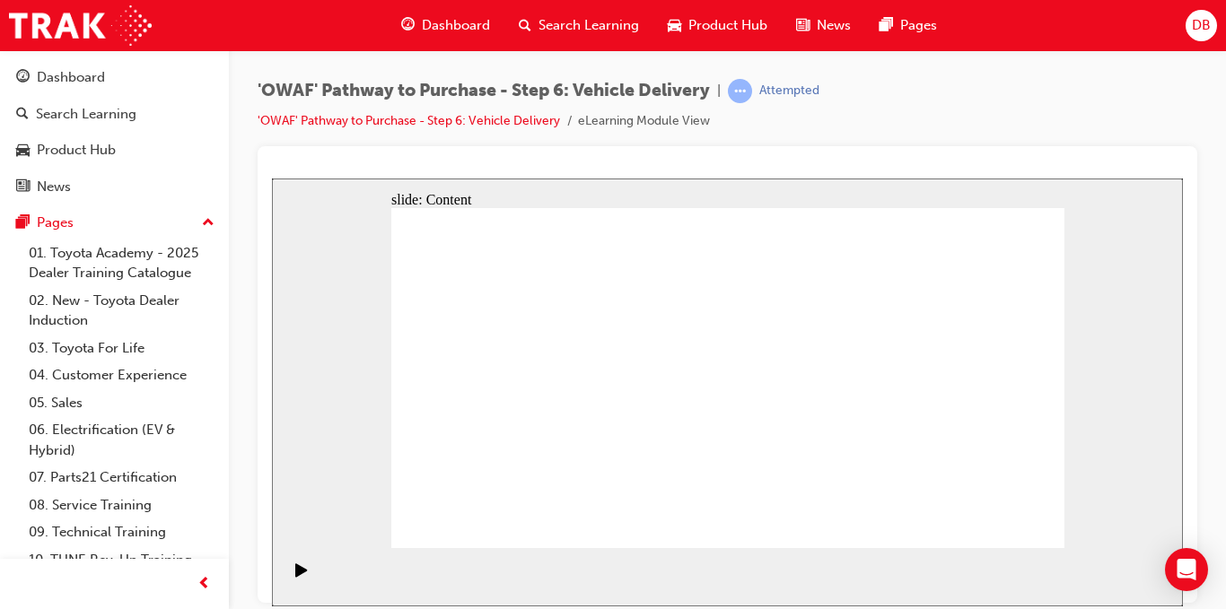
drag, startPoint x: 242, startPoint y: 136, endPoint x: 247, endPoint y: 124, distance: 13.3
click at [247, 124] on div "'OWAF' Pathway to Purchase - Step 6: Vehicle Delivery | Attempted 'OWAF' Pathwa…" at bounding box center [727, 307] width 997 height 514
click at [295, 576] on icon "Play (Ctrl+Alt+P)" at bounding box center [301, 569] width 12 height 13
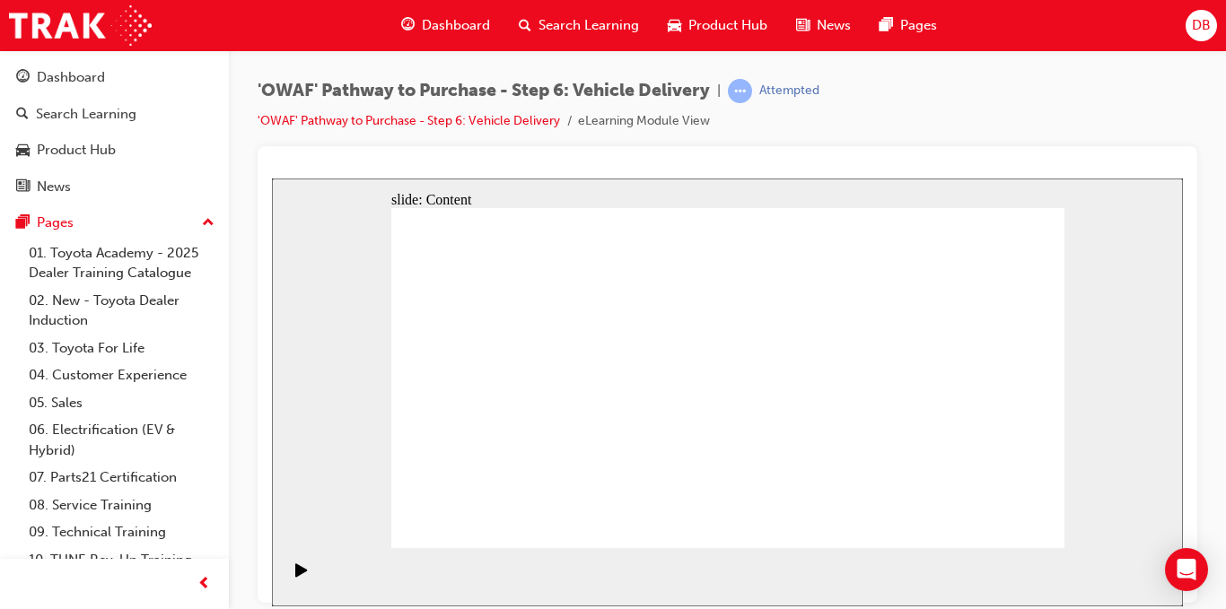
click at [286, 573] on div "Play (Ctrl+Alt+P)" at bounding box center [301, 578] width 31 height 31
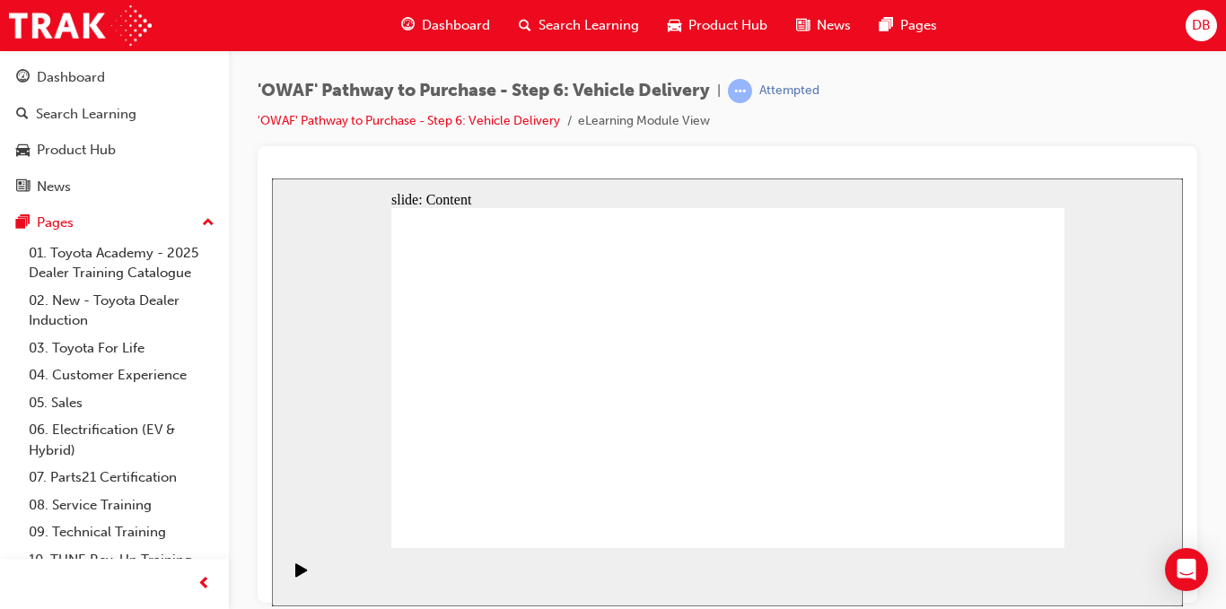
radio input "true"
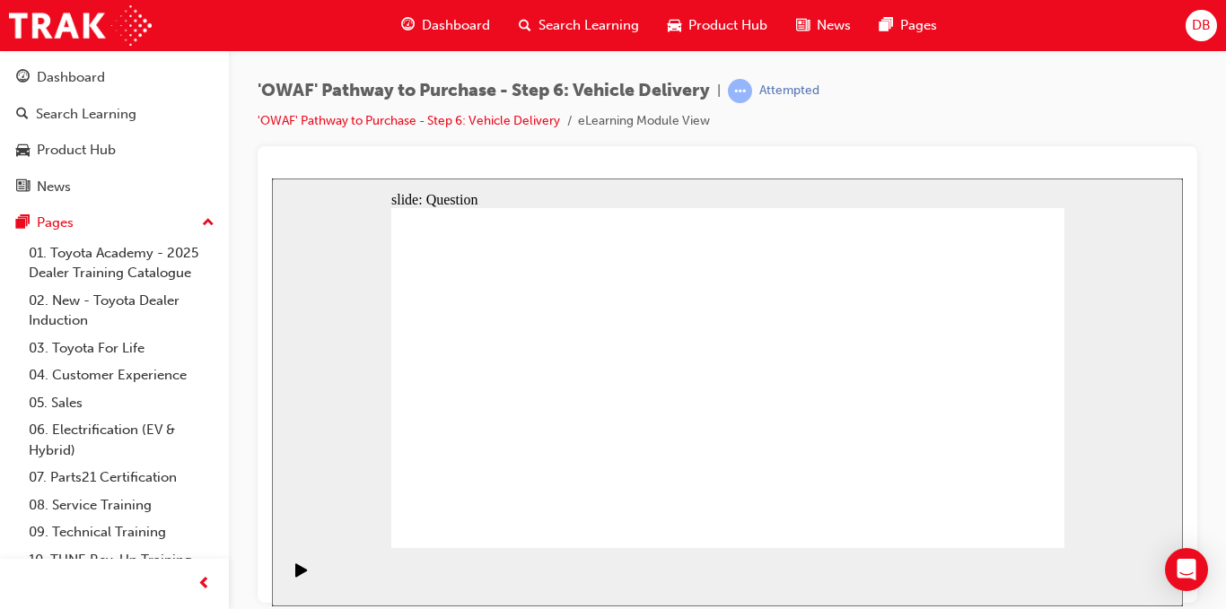
drag, startPoint x: 644, startPoint y: 486, endPoint x: 656, endPoint y: 350, distance: 136.0
drag, startPoint x: 767, startPoint y: 451, endPoint x: 878, endPoint y: 346, distance: 153.0
drag, startPoint x: 853, startPoint y: 441, endPoint x: 564, endPoint y: 378, distance: 295.7
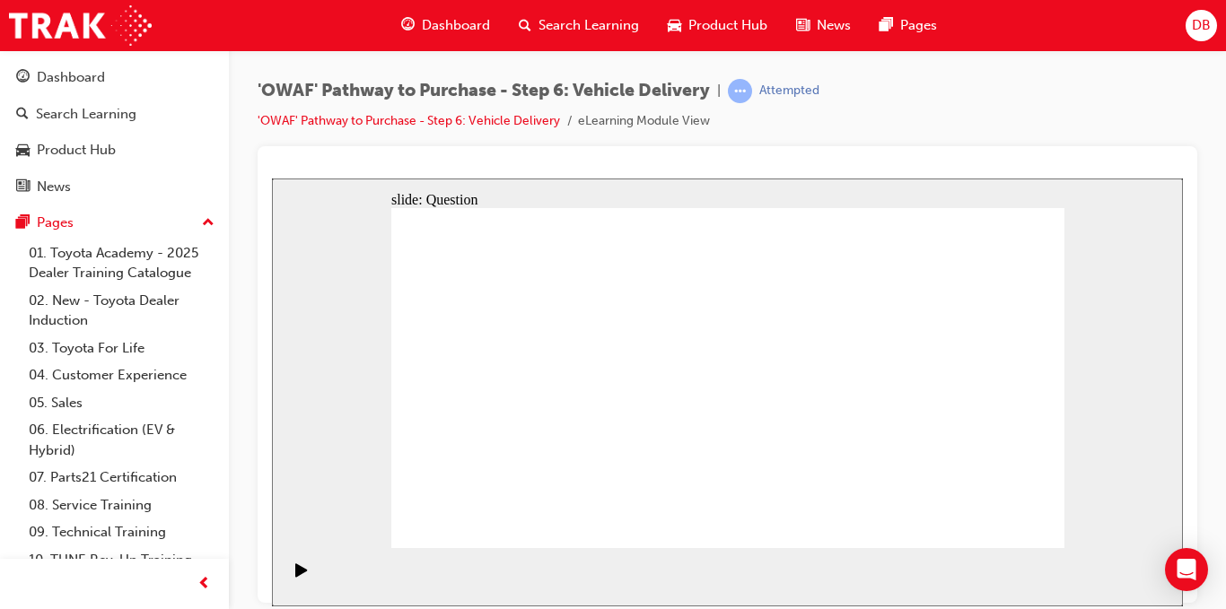
drag, startPoint x: 655, startPoint y: 347, endPoint x: 768, endPoint y: 453, distance: 154.9
drag, startPoint x: 643, startPoint y: 455, endPoint x: 659, endPoint y: 354, distance: 102.7
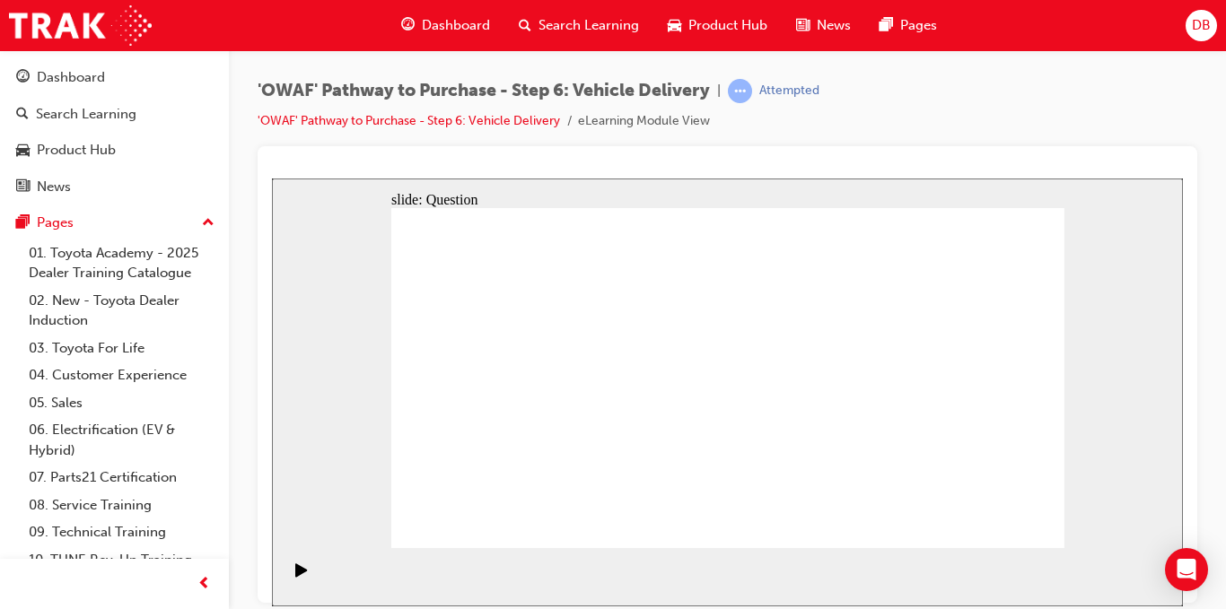
checkbox input "true"
drag, startPoint x: 987, startPoint y: 296, endPoint x: 986, endPoint y: 284, distance: 11.7
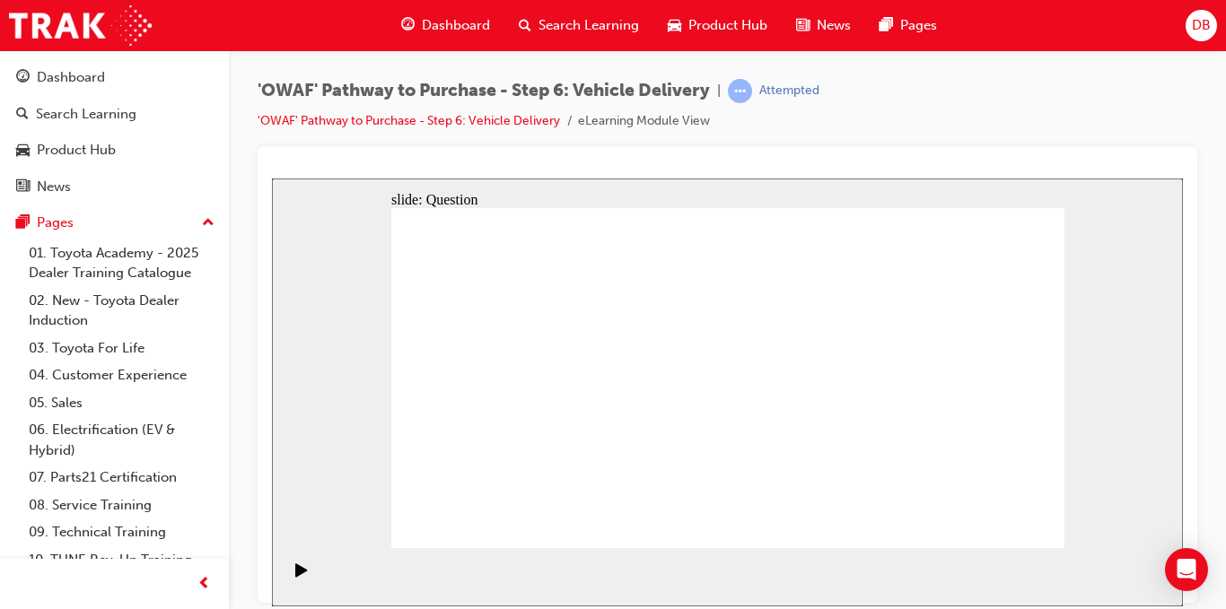
checkbox input "true"
checkbox input "false"
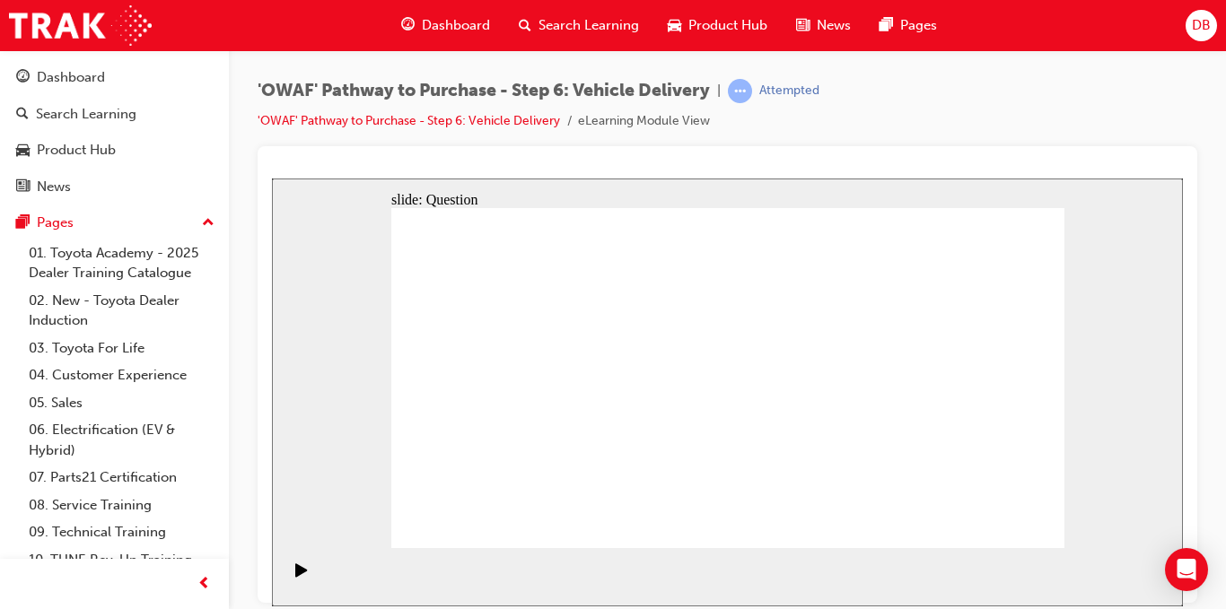
drag, startPoint x: 952, startPoint y: 439, endPoint x: 505, endPoint y: 474, distance: 448.3
drag, startPoint x: 961, startPoint y: 430, endPoint x: 529, endPoint y: 477, distance: 434.2
drag, startPoint x: 991, startPoint y: 434, endPoint x: 791, endPoint y: 477, distance: 204.5
drag, startPoint x: 995, startPoint y: 427, endPoint x: 668, endPoint y: 445, distance: 328.1
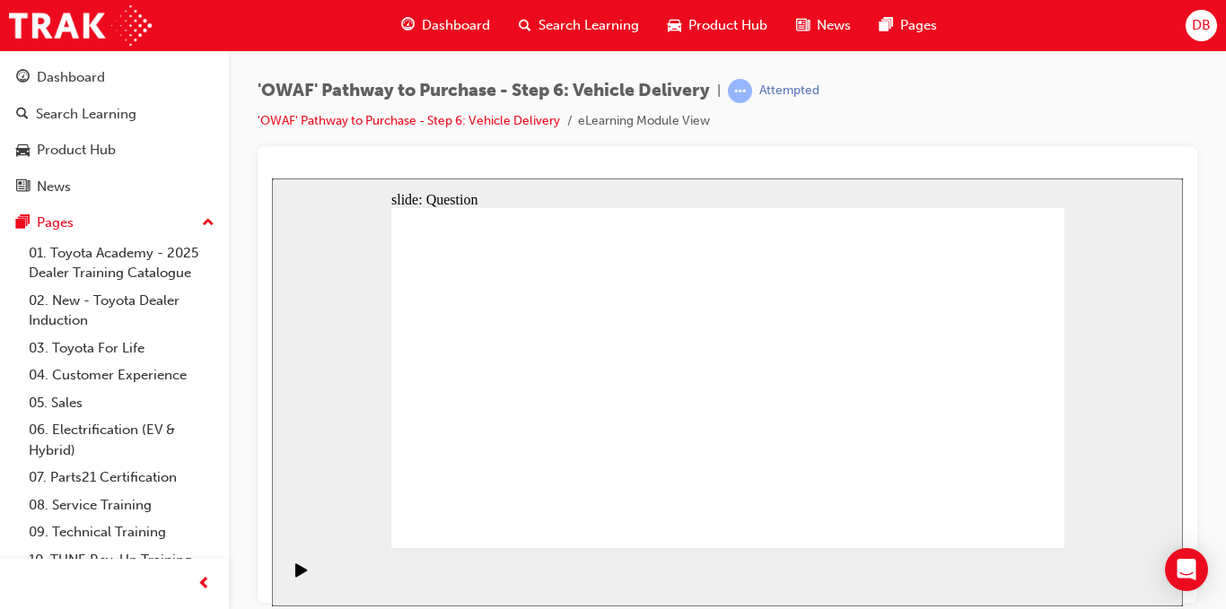
drag, startPoint x: 668, startPoint y: 445, endPoint x: 500, endPoint y: 473, distance: 170.1
drag, startPoint x: 937, startPoint y: 425, endPoint x: 461, endPoint y: 473, distance: 478.0
drag, startPoint x: 978, startPoint y: 431, endPoint x: 801, endPoint y: 485, distance: 185.7
drag, startPoint x: 973, startPoint y: 439, endPoint x: 493, endPoint y: 482, distance: 482.1
drag, startPoint x: 652, startPoint y: 467, endPoint x: 501, endPoint y: 479, distance: 152.2
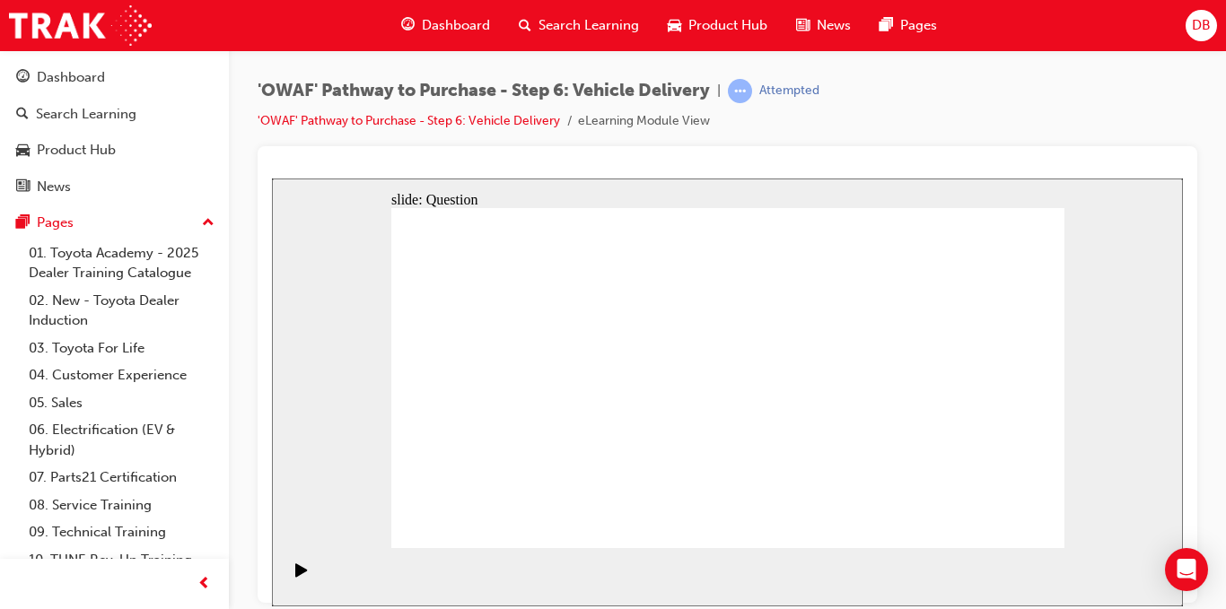
radio input "true"
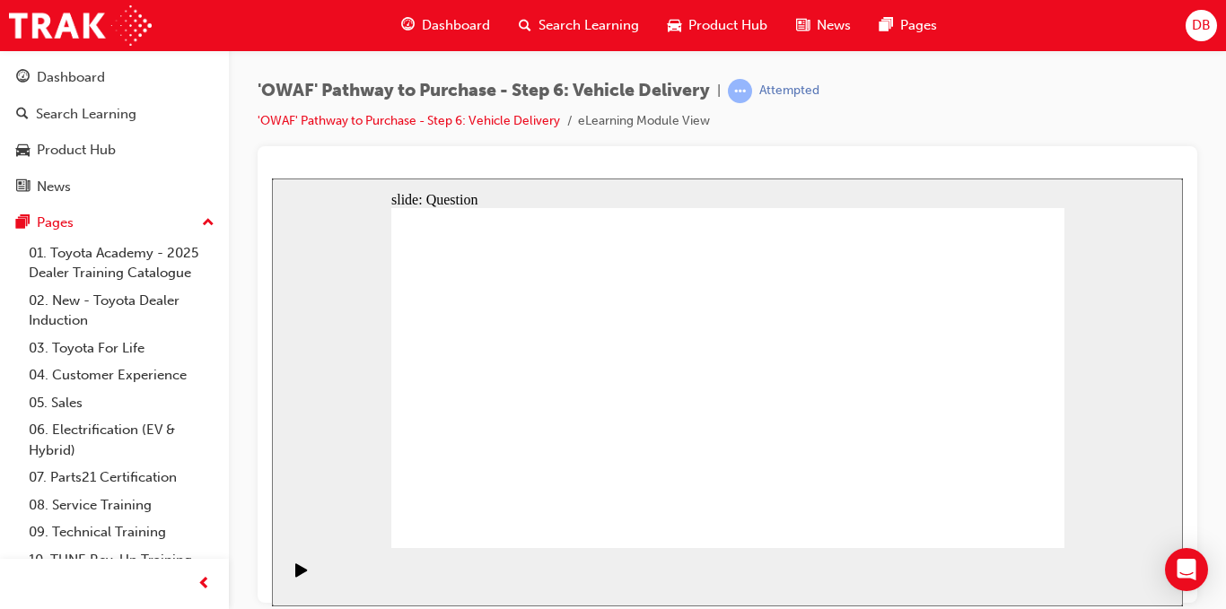
radio input "true"
drag, startPoint x: 1013, startPoint y: 513, endPoint x: 1019, endPoint y: 529, distance: 16.2
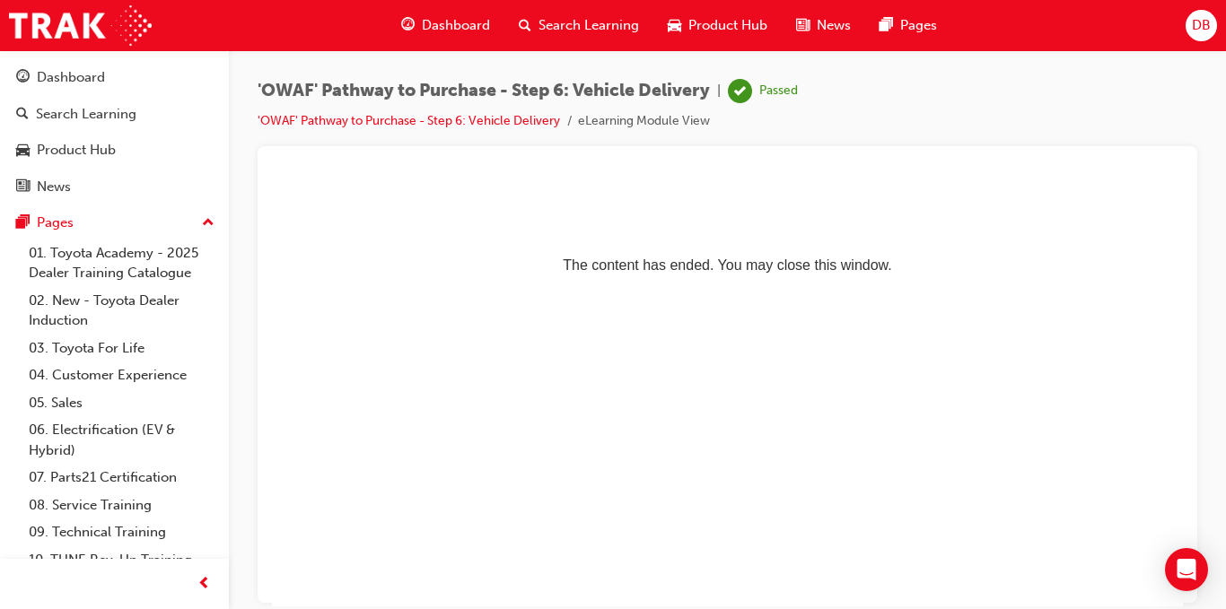
click at [543, 17] on span "Search Learning" at bounding box center [588, 25] width 101 height 21
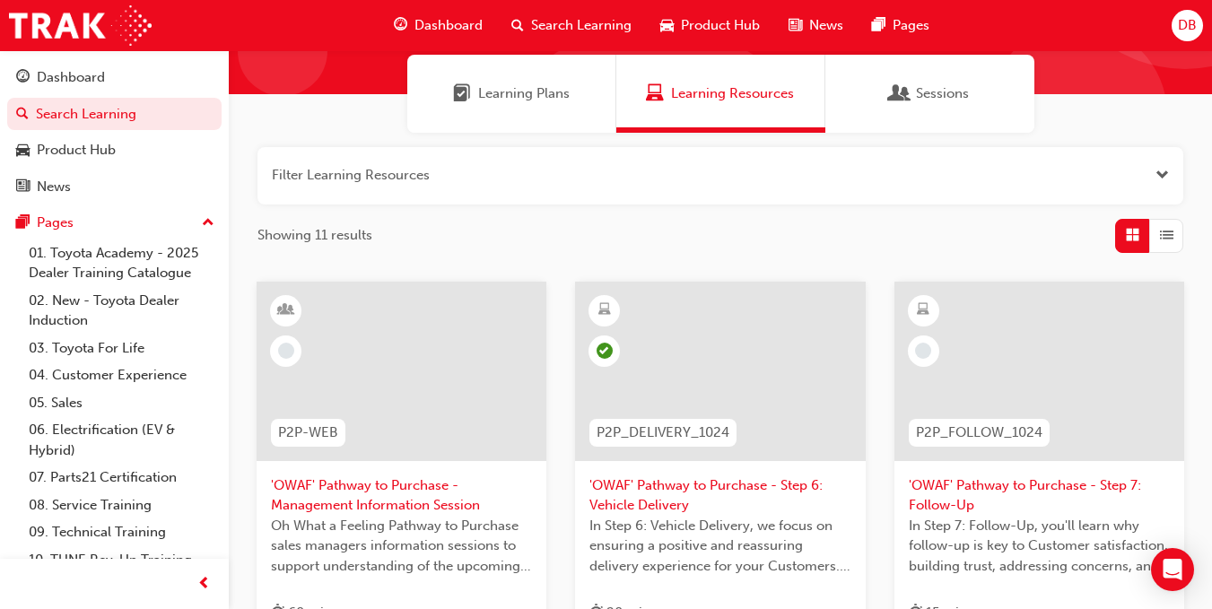
scroll to position [269, 0]
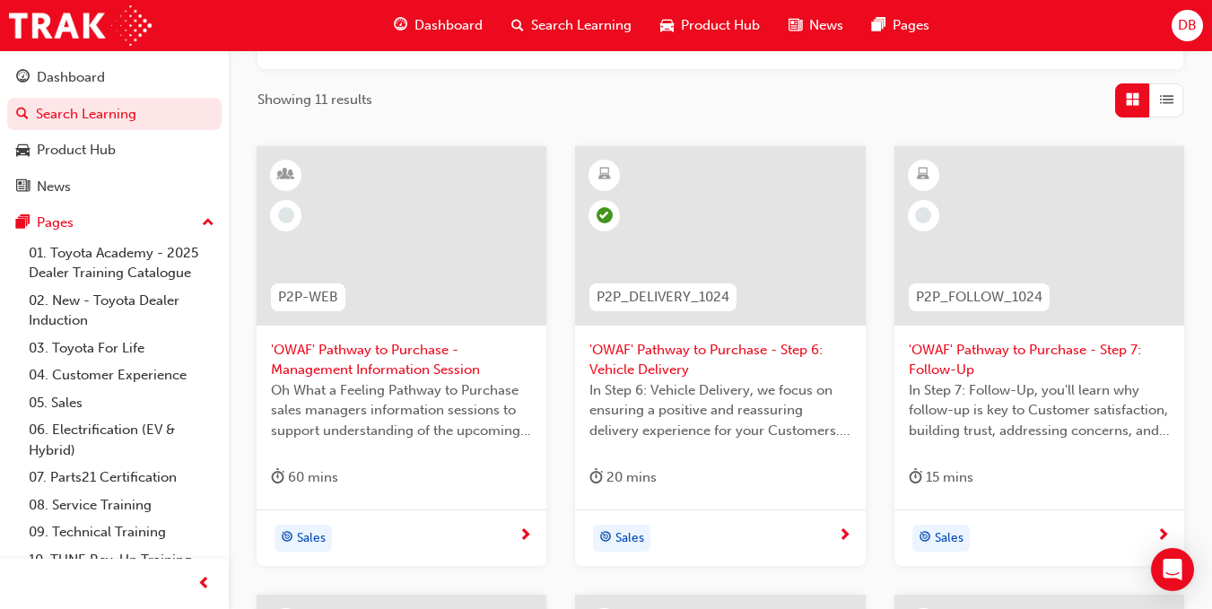
click at [1024, 348] on span "'OWAF' Pathway to Purchase - Step 7: Follow-Up" at bounding box center [1039, 360] width 261 height 40
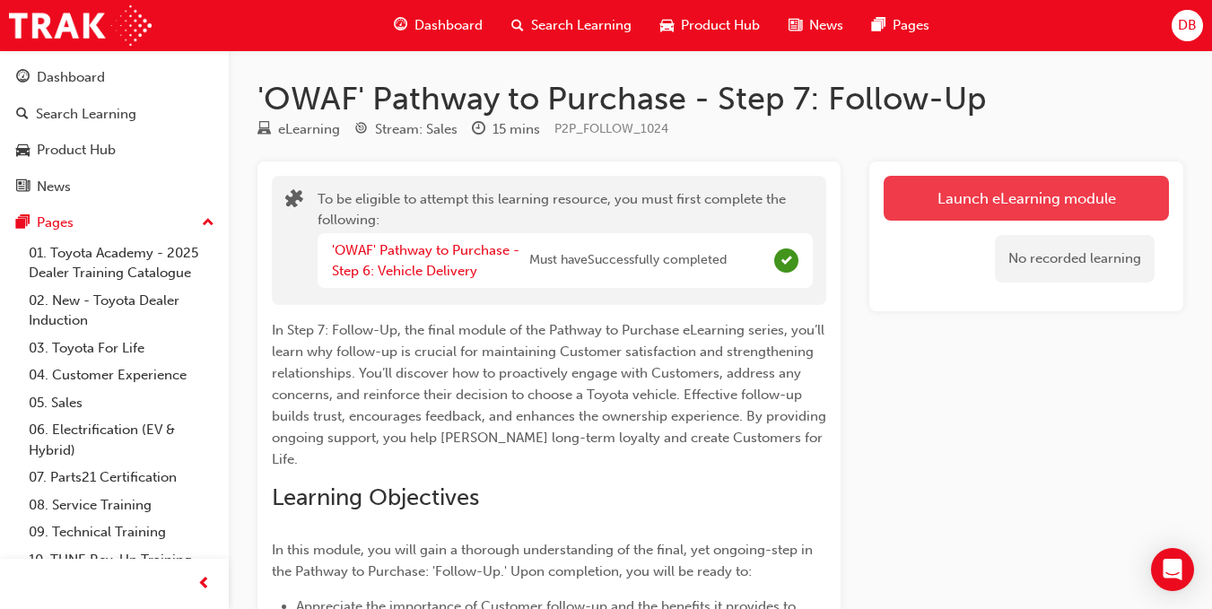
click at [1129, 197] on button "Launch eLearning module" at bounding box center [1026, 198] width 285 height 45
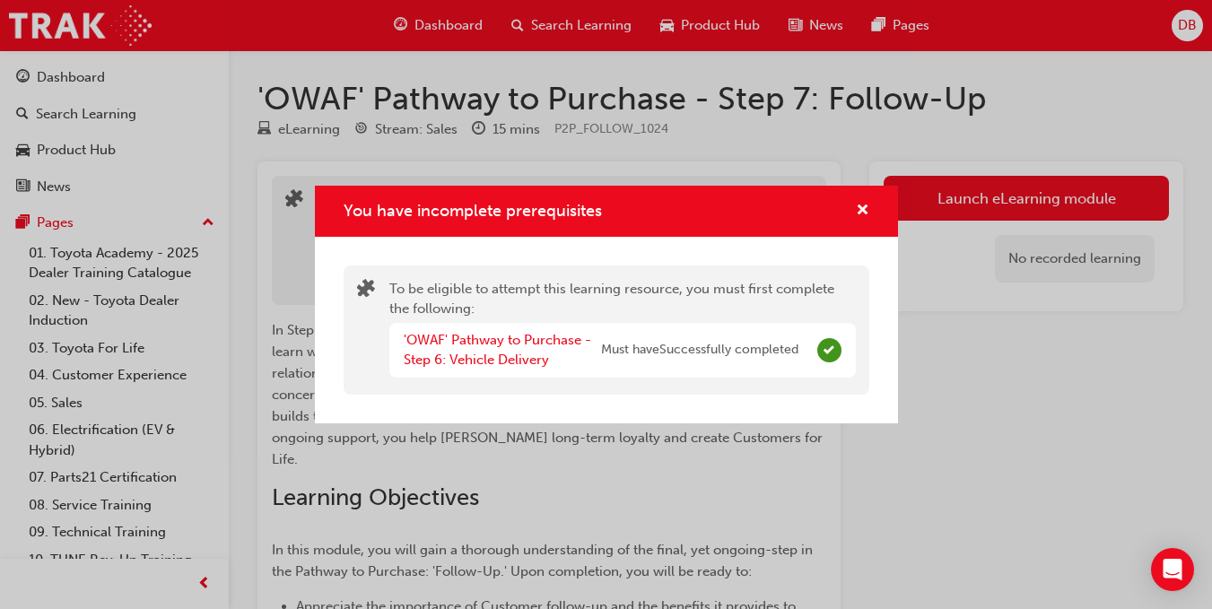
click at [825, 356] on span "Complete" at bounding box center [830, 350] width 24 height 24
click at [866, 204] on span "cross-icon" at bounding box center [862, 212] width 13 height 16
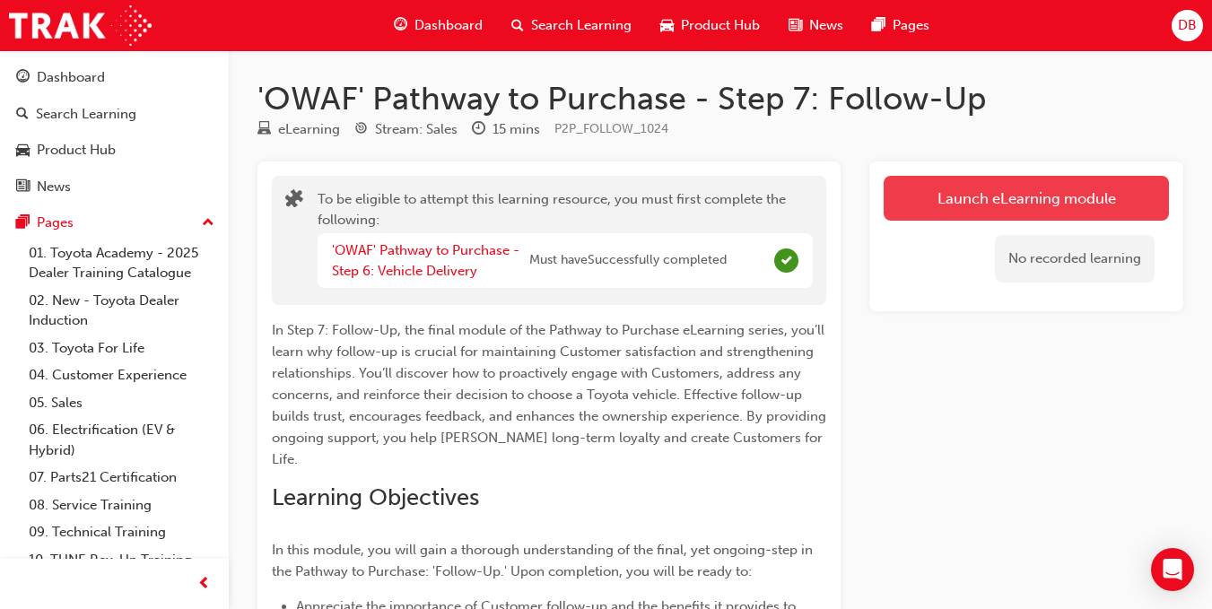
click at [908, 196] on button "Launch eLearning module" at bounding box center [1026, 198] width 285 height 45
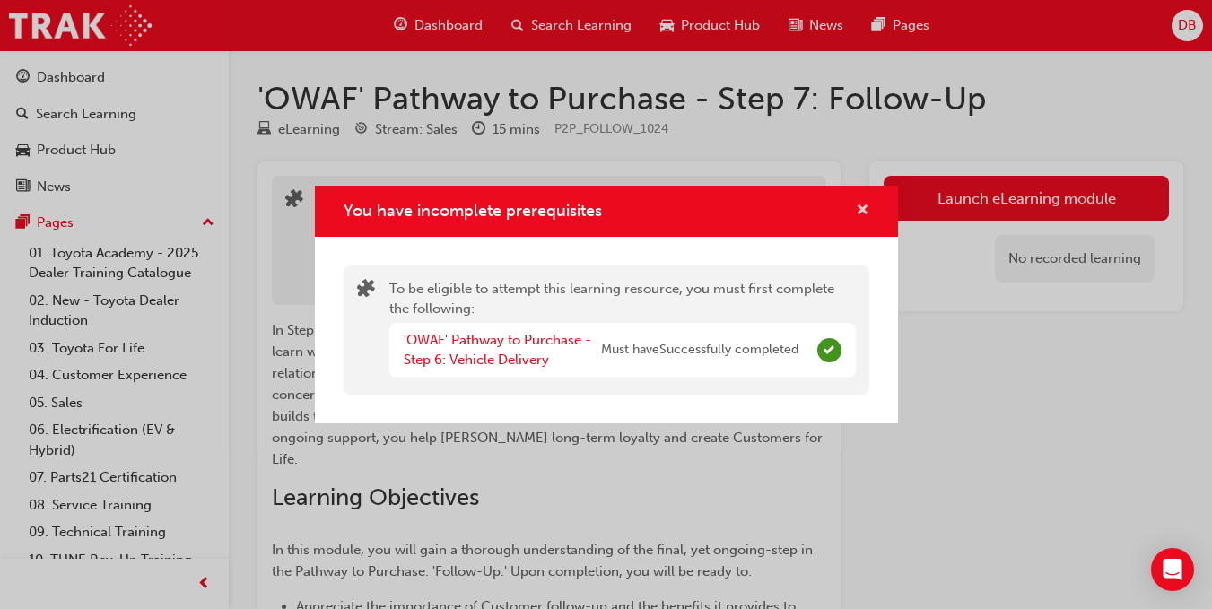
click at [859, 206] on span "cross-icon" at bounding box center [862, 212] width 13 height 16
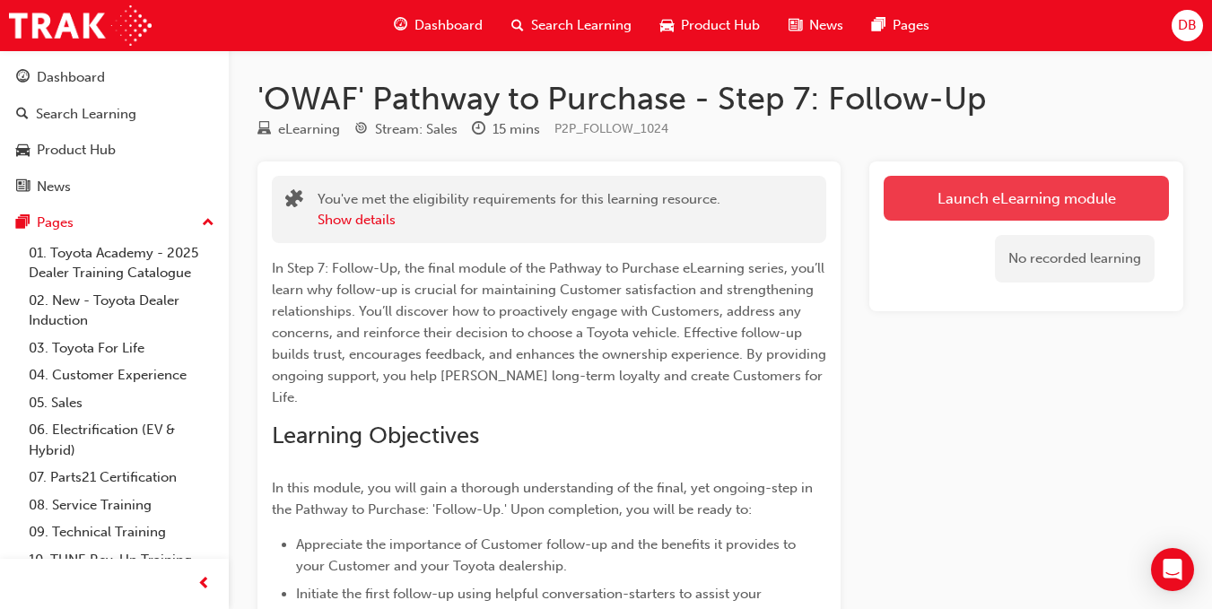
click at [986, 212] on link "Launch eLearning module" at bounding box center [1026, 198] width 285 height 45
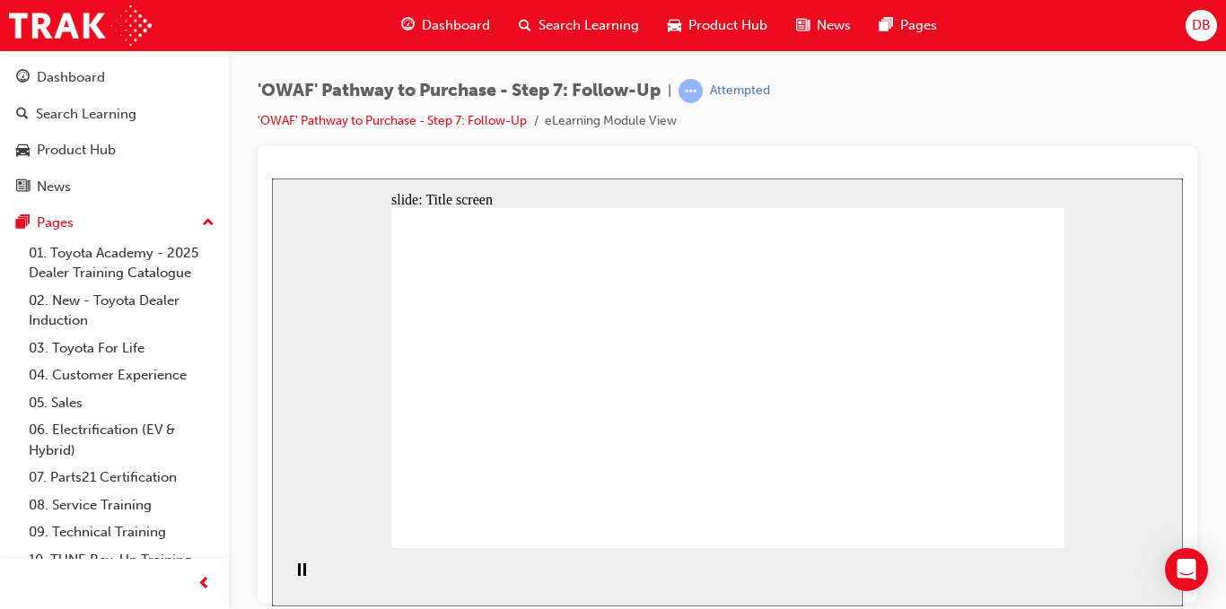
click at [873, 185] on div "slide: Content Rectangle 1 Introduction The importance of Follow-Up Follow-Up m…" at bounding box center [727, 392] width 911 height 428
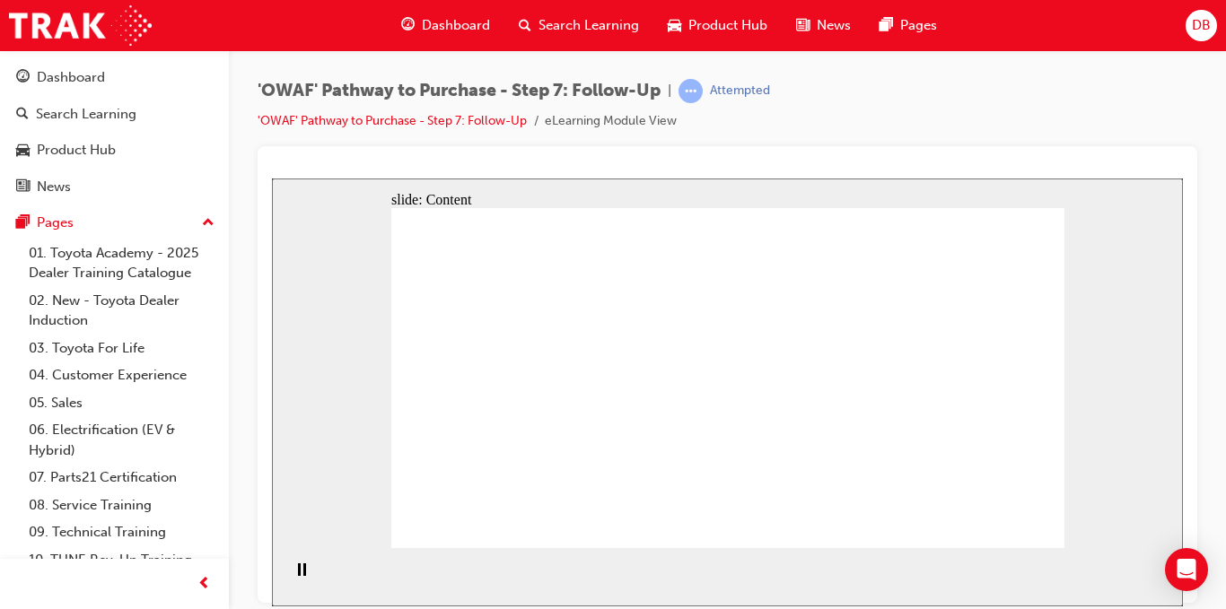
drag, startPoint x: 1019, startPoint y: 549, endPoint x: 1013, endPoint y: 538, distance: 12.8
click at [1015, 547] on section "Playback Speed 2 1.75 1.5 1.25" at bounding box center [727, 576] width 911 height 58
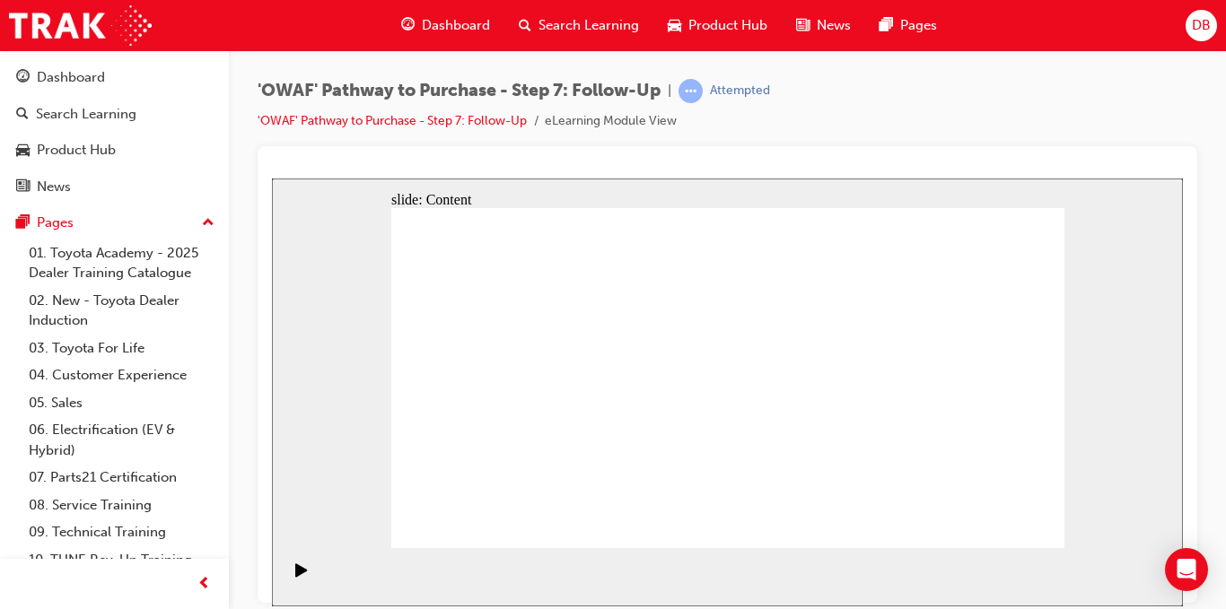
drag, startPoint x: 934, startPoint y: 391, endPoint x: 909, endPoint y: 399, distance: 26.4
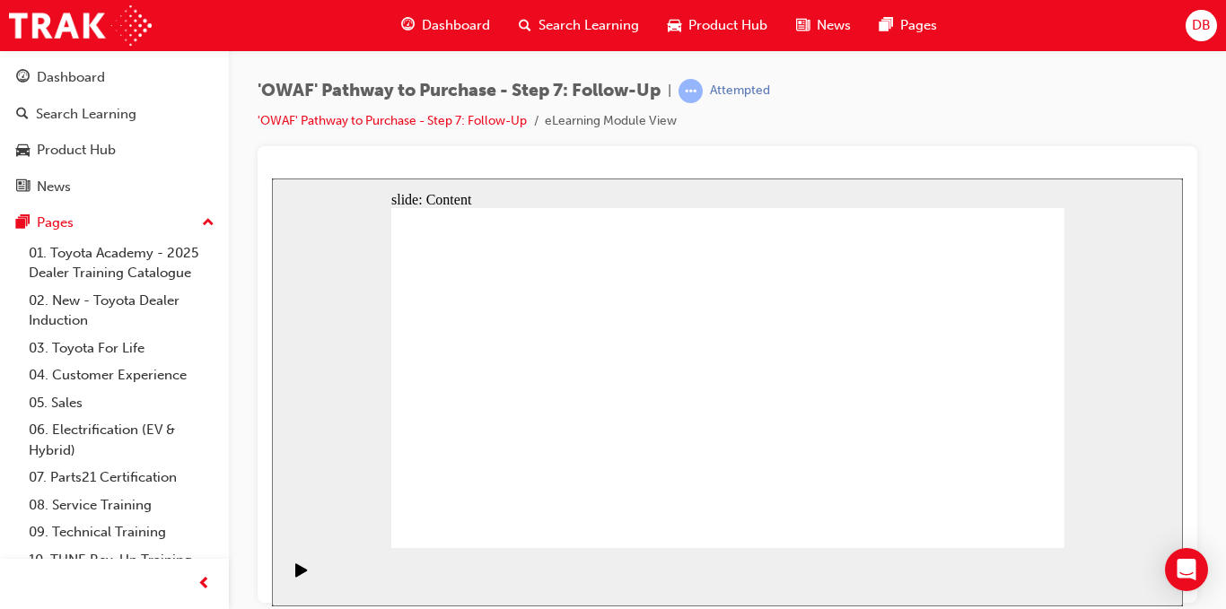
drag, startPoint x: 468, startPoint y: 453, endPoint x: 488, endPoint y: 449, distance: 21.1
drag, startPoint x: 574, startPoint y: 435, endPoint x: 602, endPoint y: 438, distance: 28.0
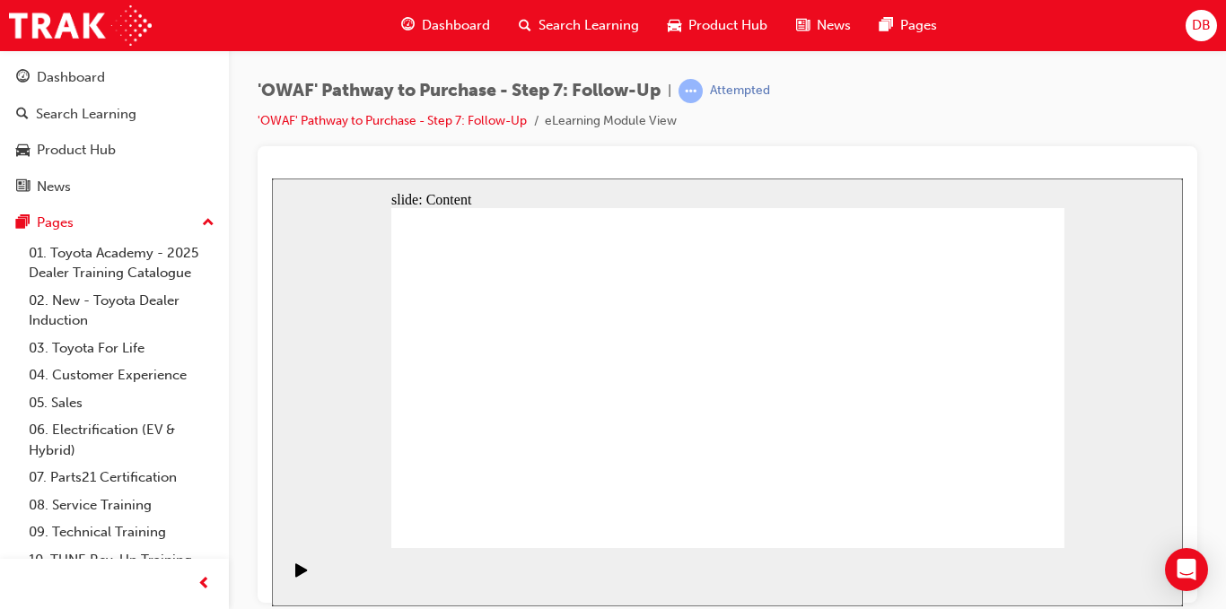
click at [295, 577] on icon "Play (Ctrl+Alt+P)" at bounding box center [301, 570] width 13 height 14
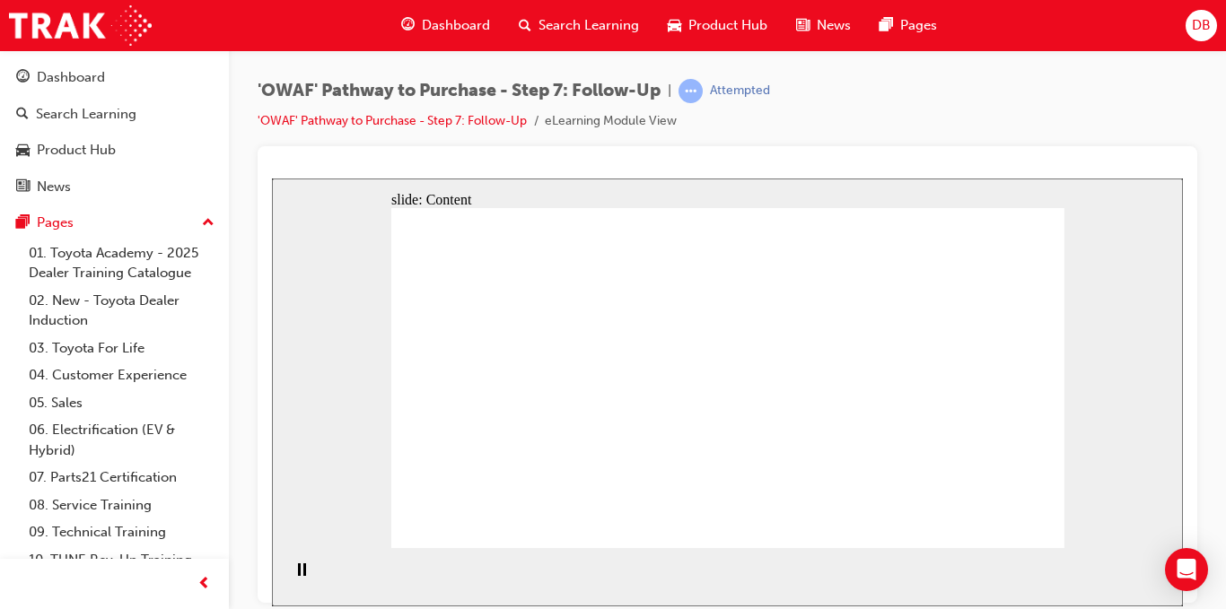
click at [295, 576] on icon "Play (Ctrl+Alt+P)" at bounding box center [301, 569] width 12 height 13
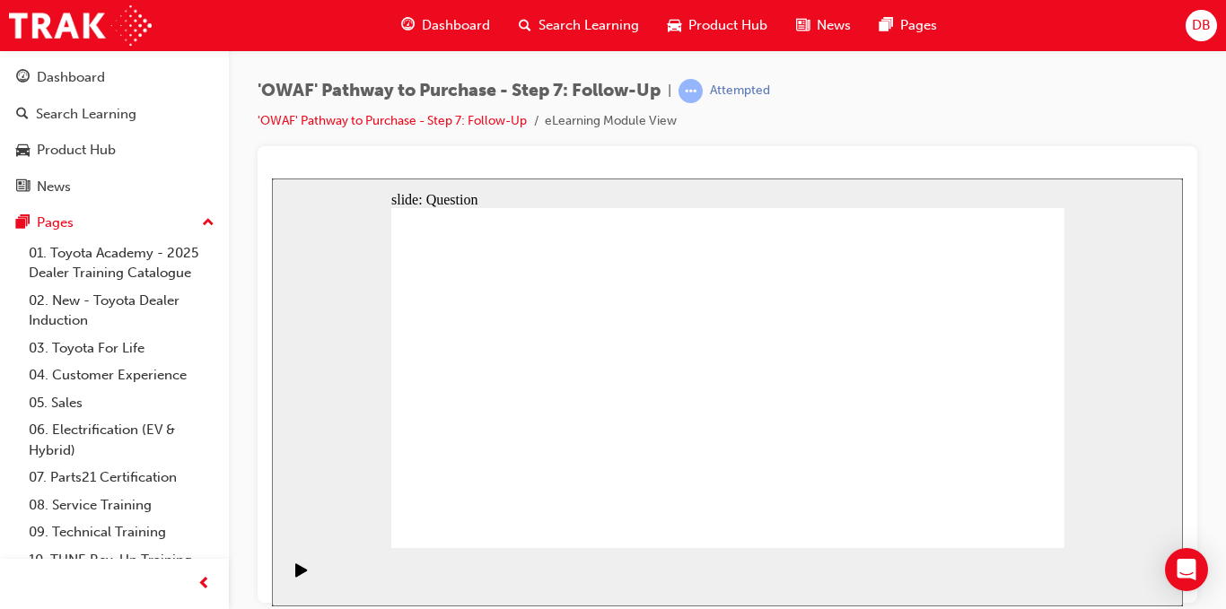
radio input "true"
drag, startPoint x: 642, startPoint y: 474, endPoint x: 728, endPoint y: 351, distance: 150.1
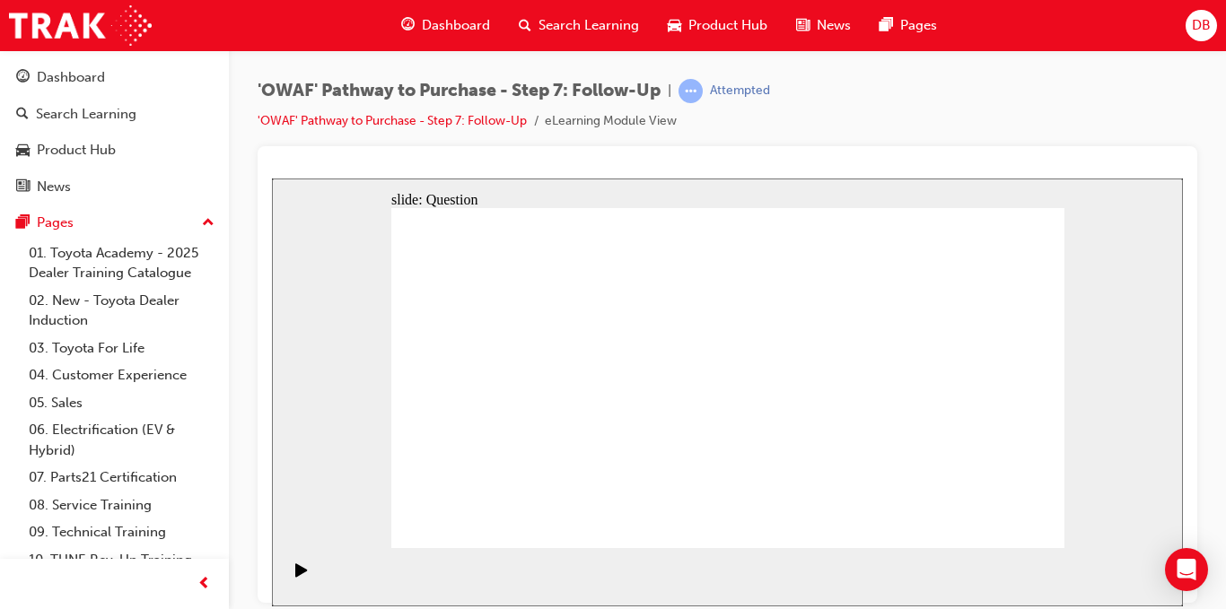
drag, startPoint x: 697, startPoint y: 506, endPoint x: 582, endPoint y: 367, distance: 180.4
drag, startPoint x: 872, startPoint y: 471, endPoint x: 644, endPoint y: 402, distance: 238.2
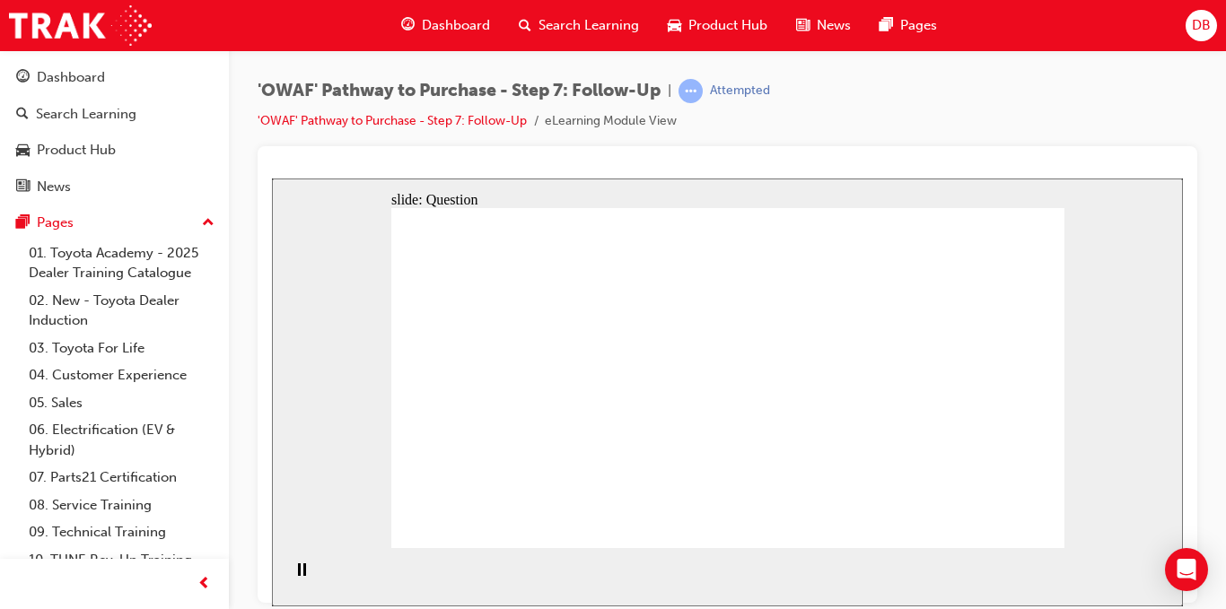
radio input "true"
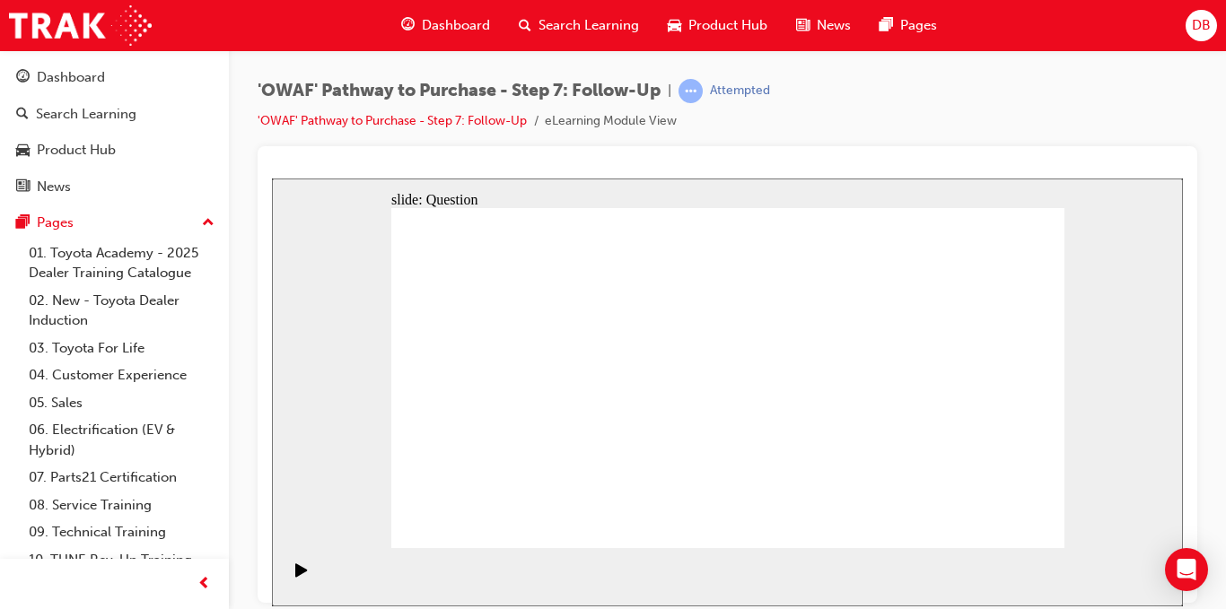
radio input "true"
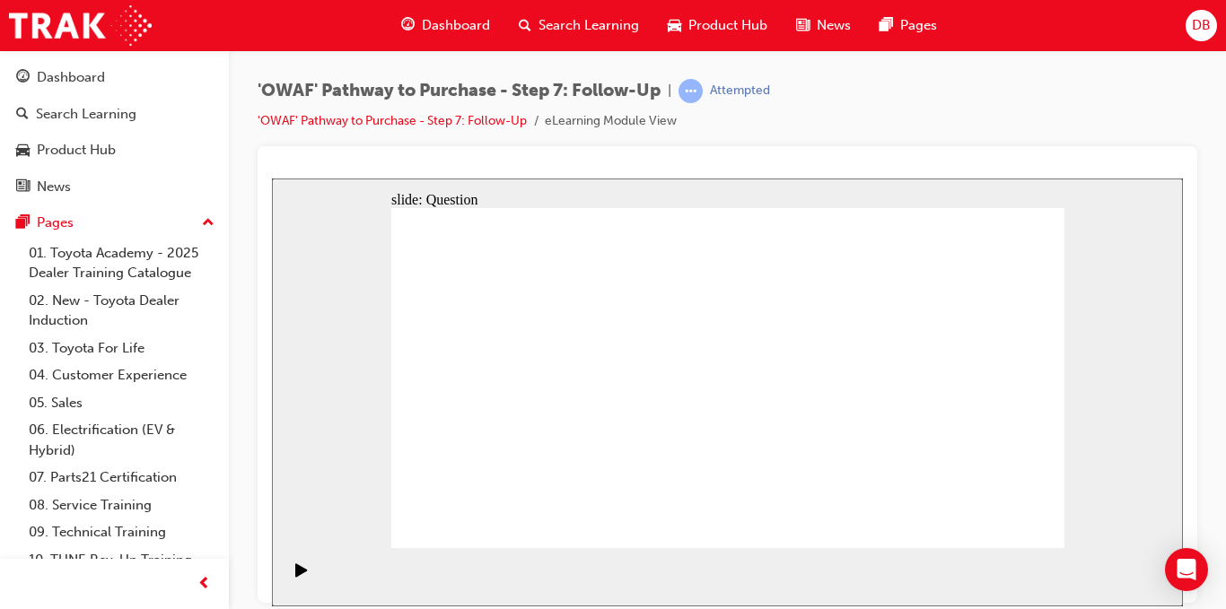
radio input "false"
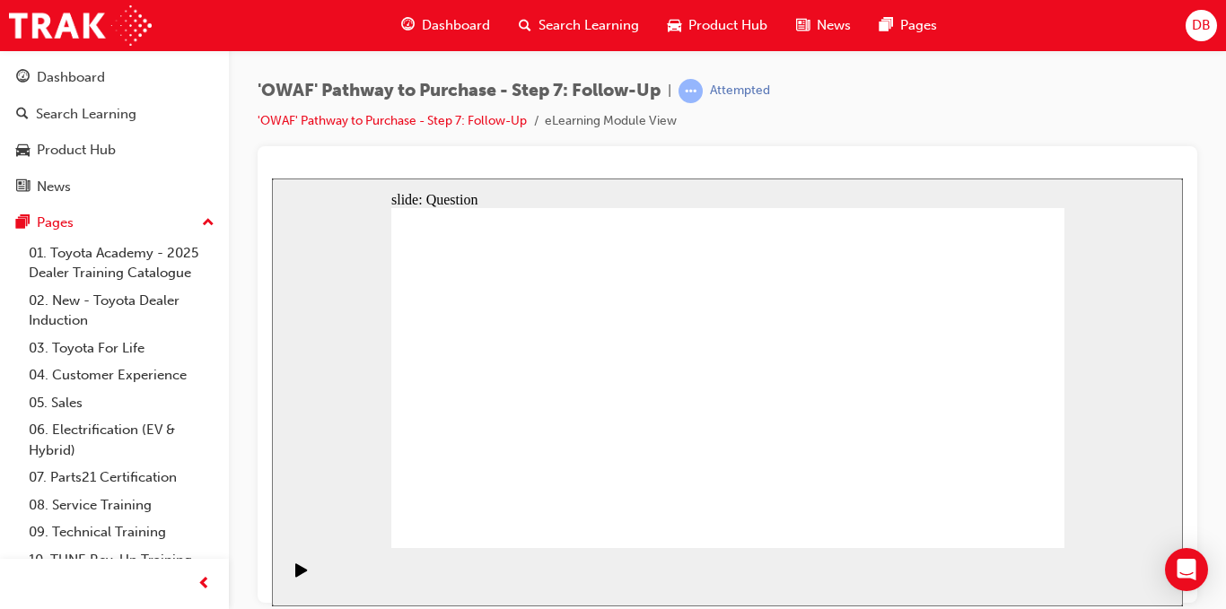
radio input "true"
